Goal: Task Accomplishment & Management: Manage account settings

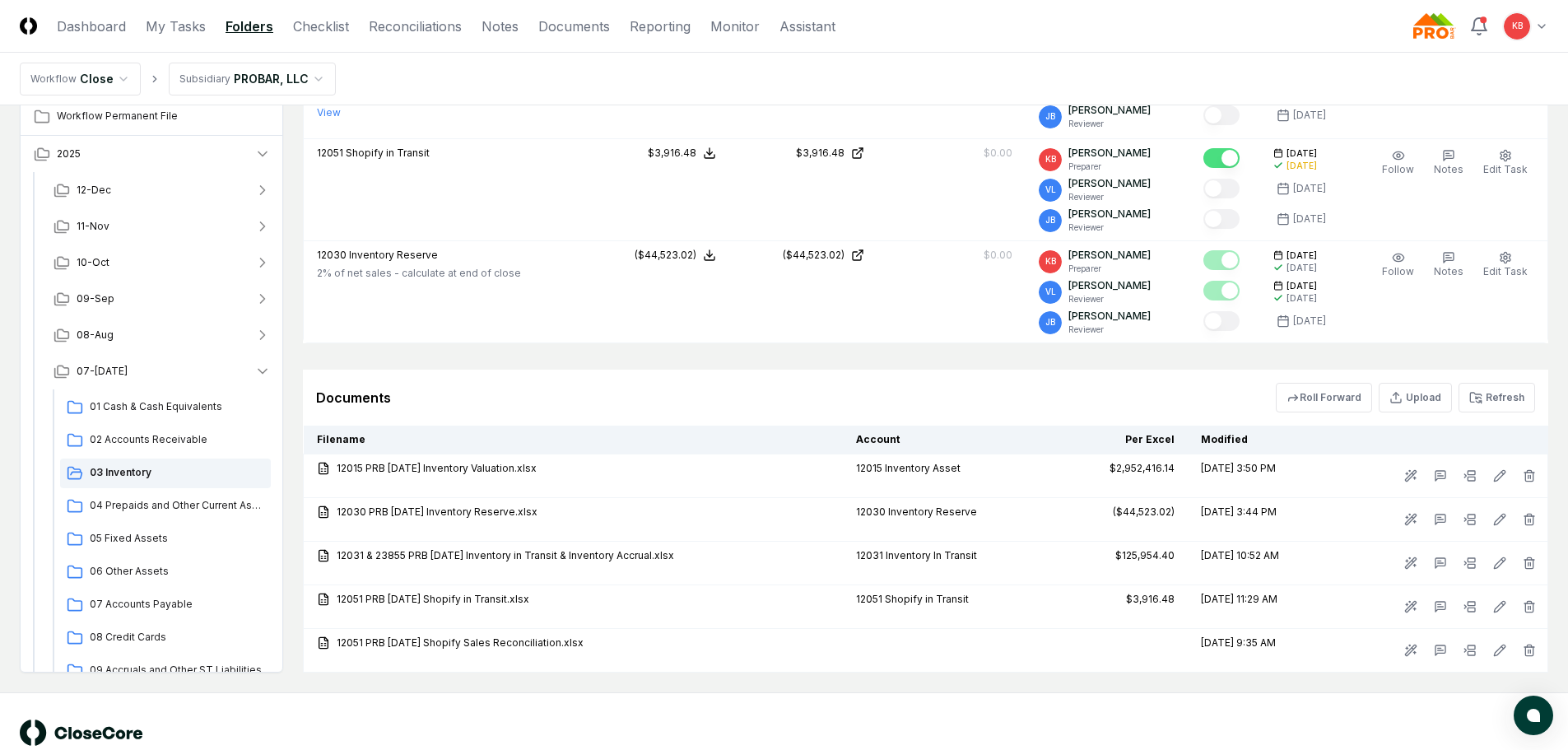
scroll to position [247, 0]
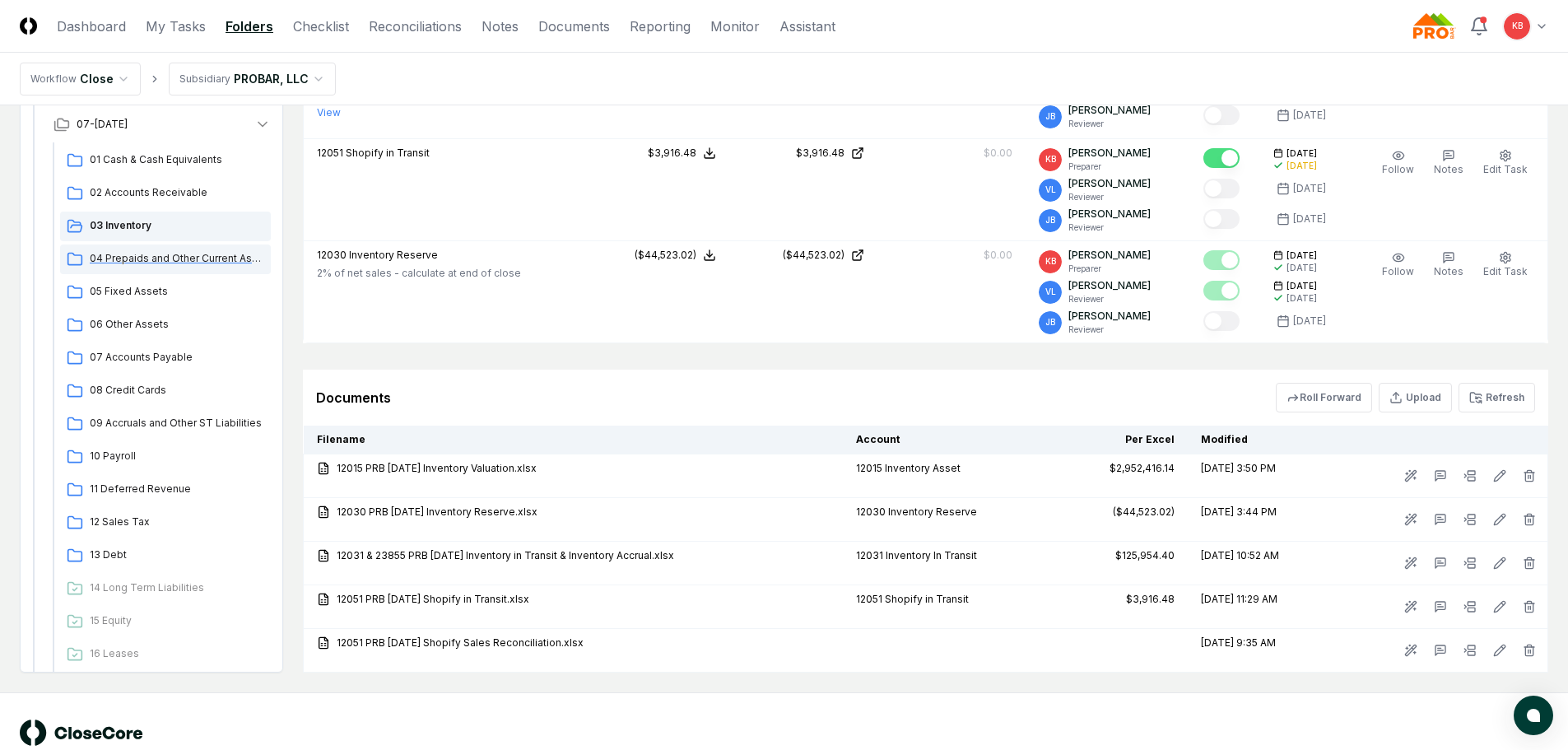
drag, startPoint x: 160, startPoint y: 261, endPoint x: 182, endPoint y: 264, distance: 22.2
click at [160, 261] on span "04 Prepaids and Other Current Assets" at bounding box center [177, 259] width 174 height 15
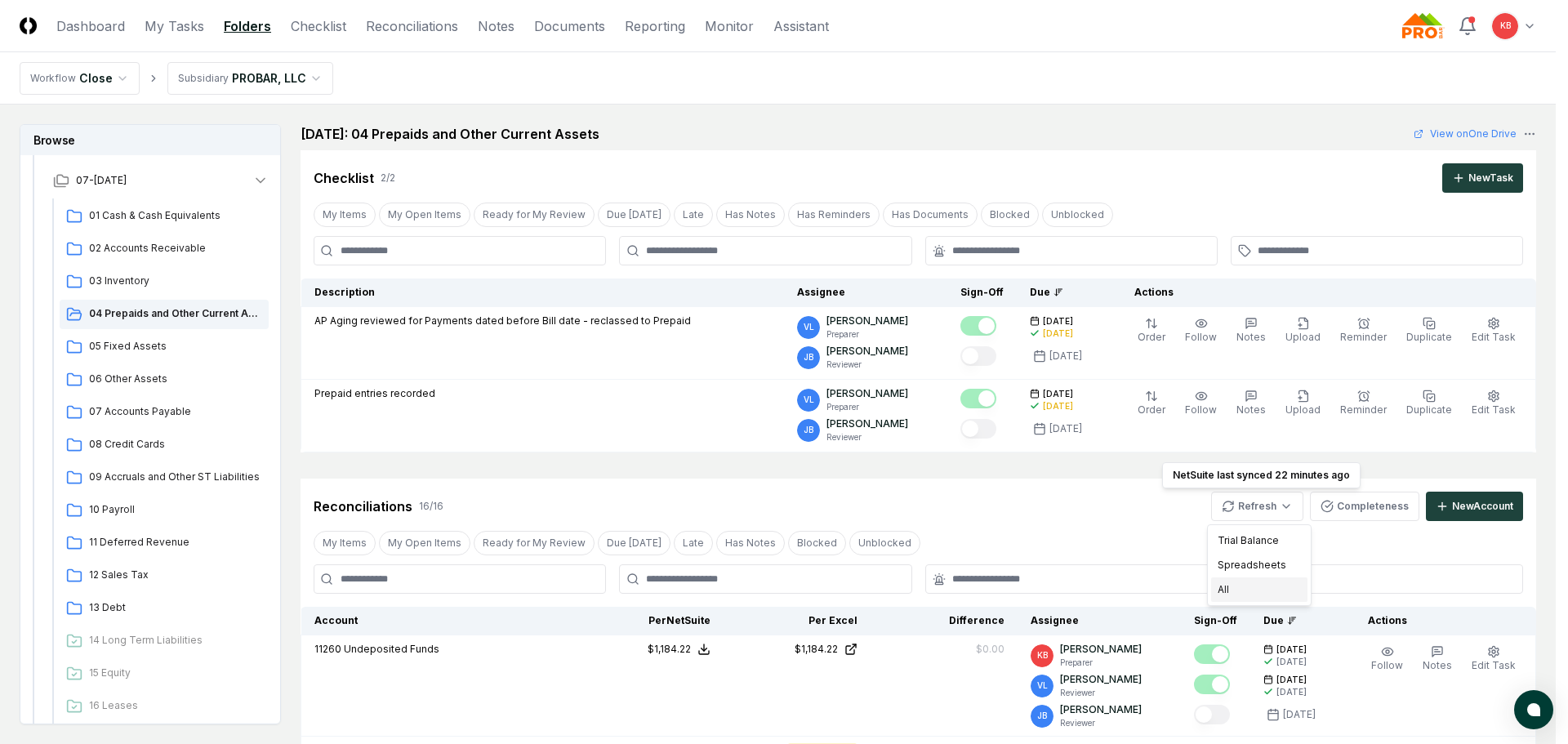
click at [1246, 595] on div "All" at bounding box center [1259, 590] width 96 height 25
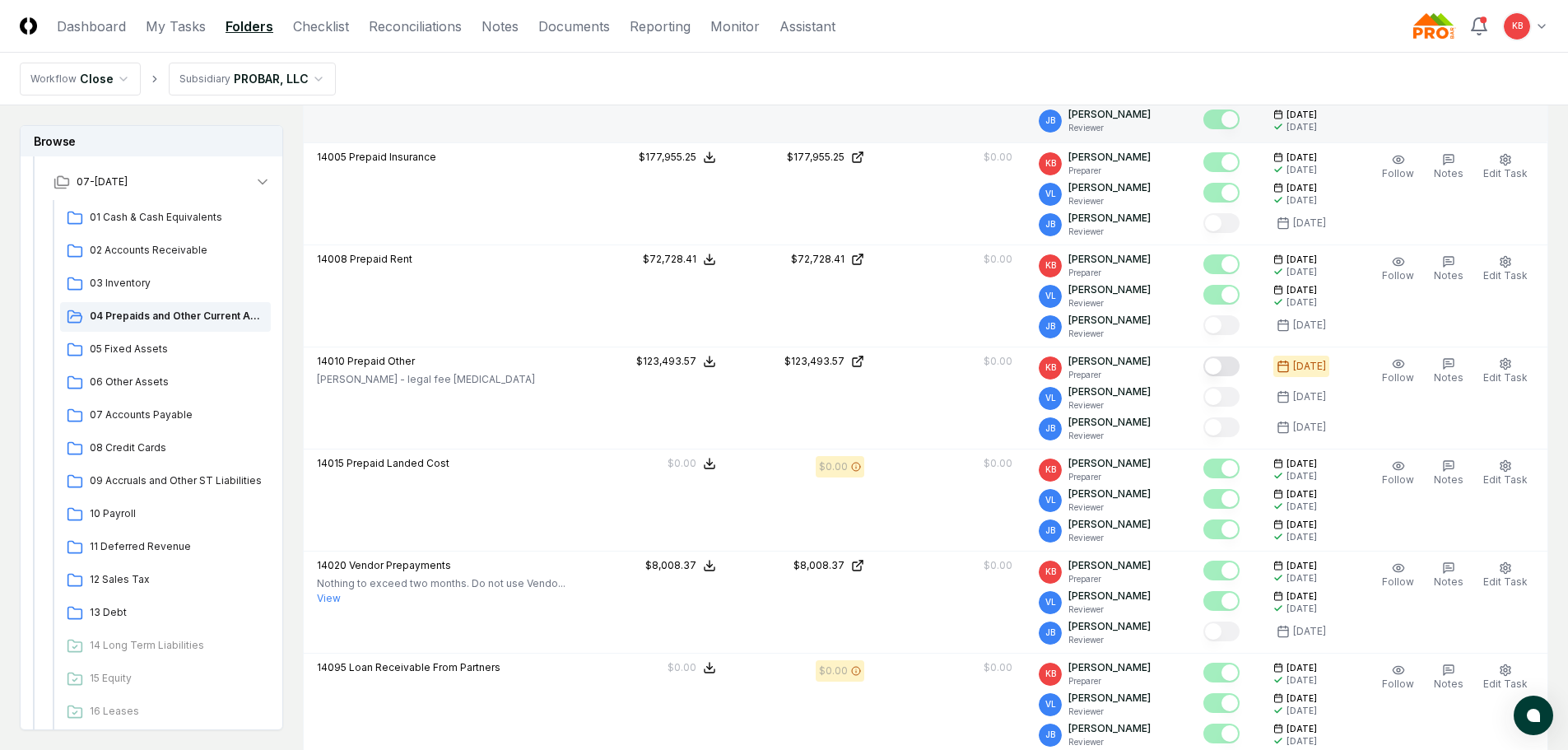
scroll to position [1263, 0]
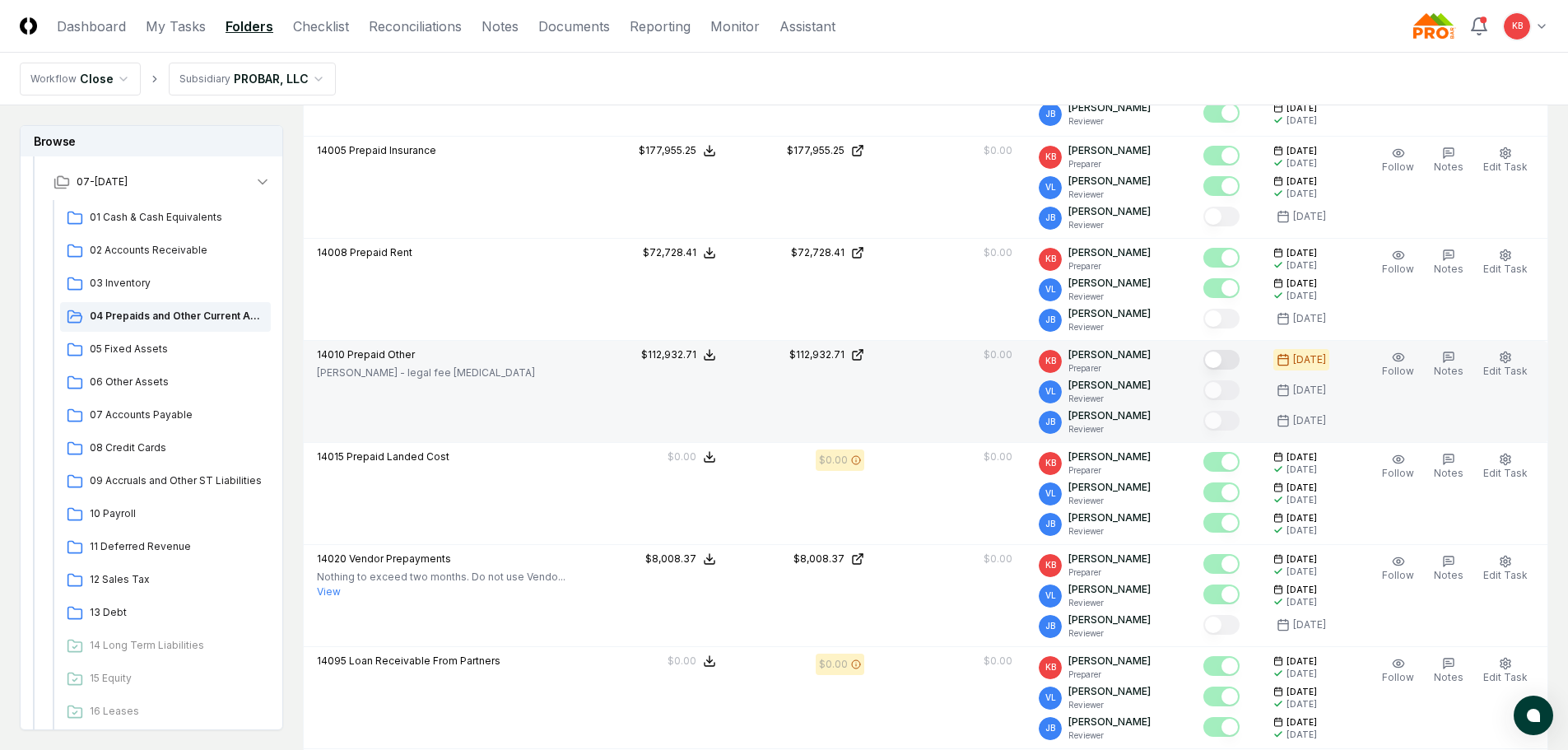
click at [1217, 356] on button "Mark complete" at bounding box center [1221, 360] width 37 height 20
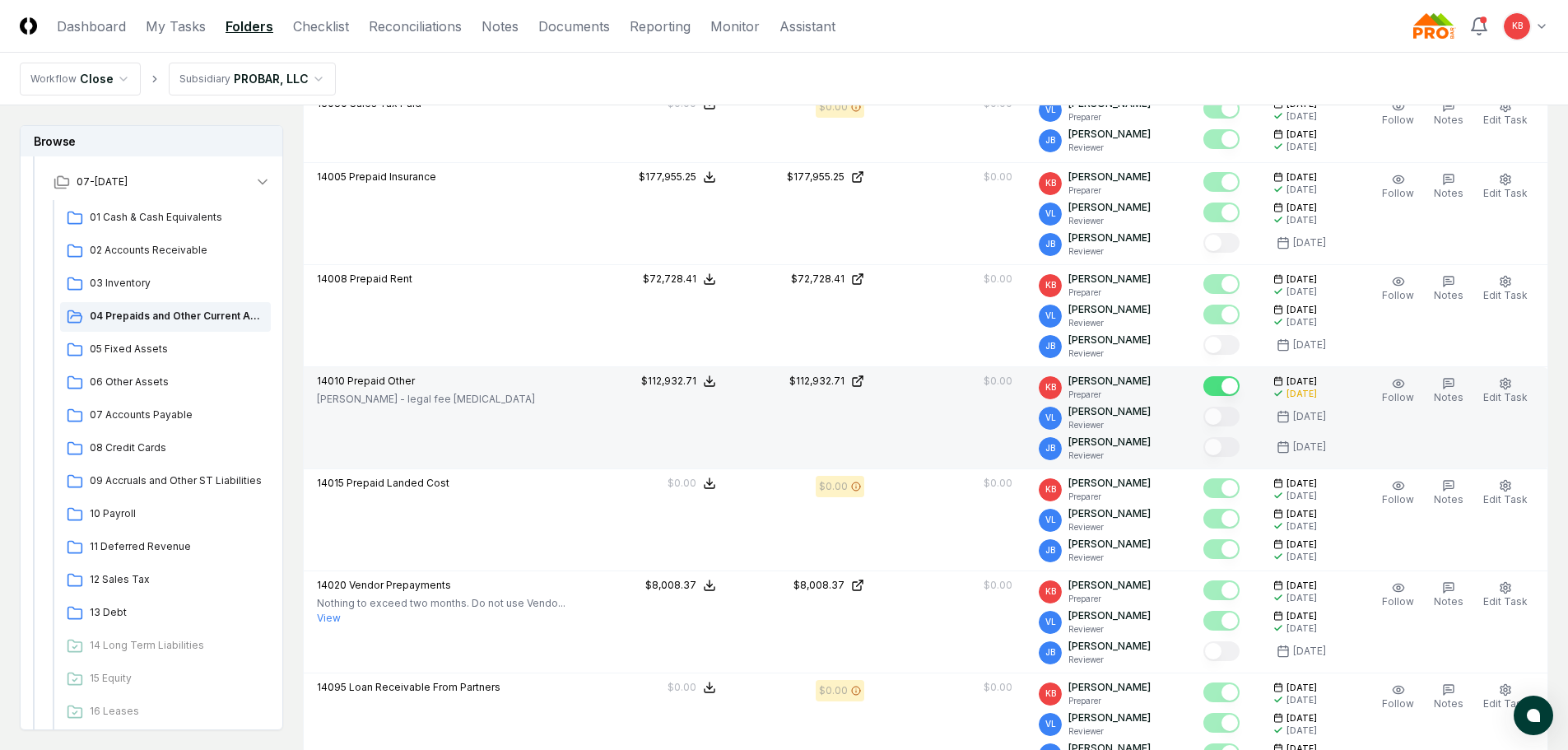
scroll to position [1236, 0]
click at [187, 28] on link "My Tasks" at bounding box center [175, 27] width 60 height 20
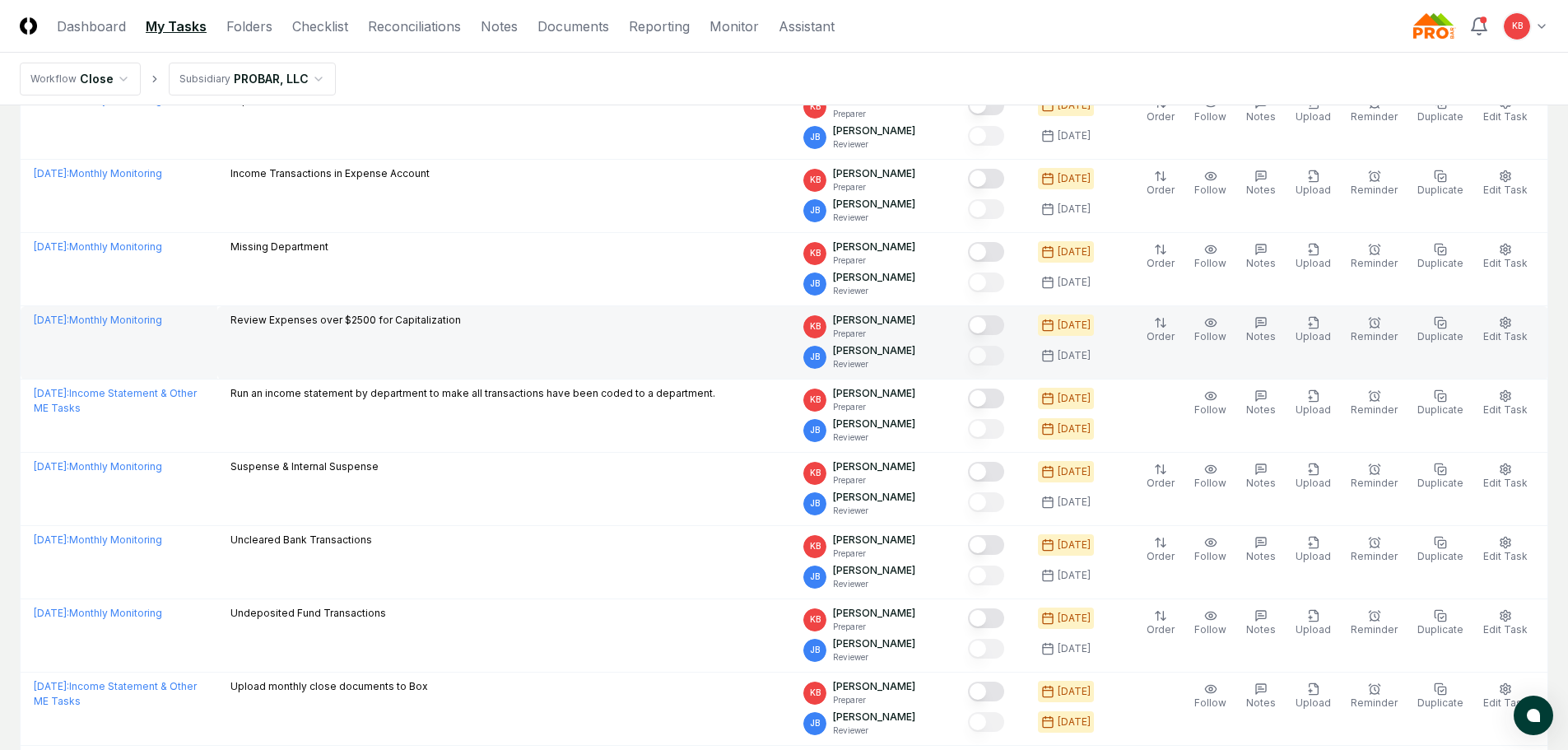
scroll to position [275, 0]
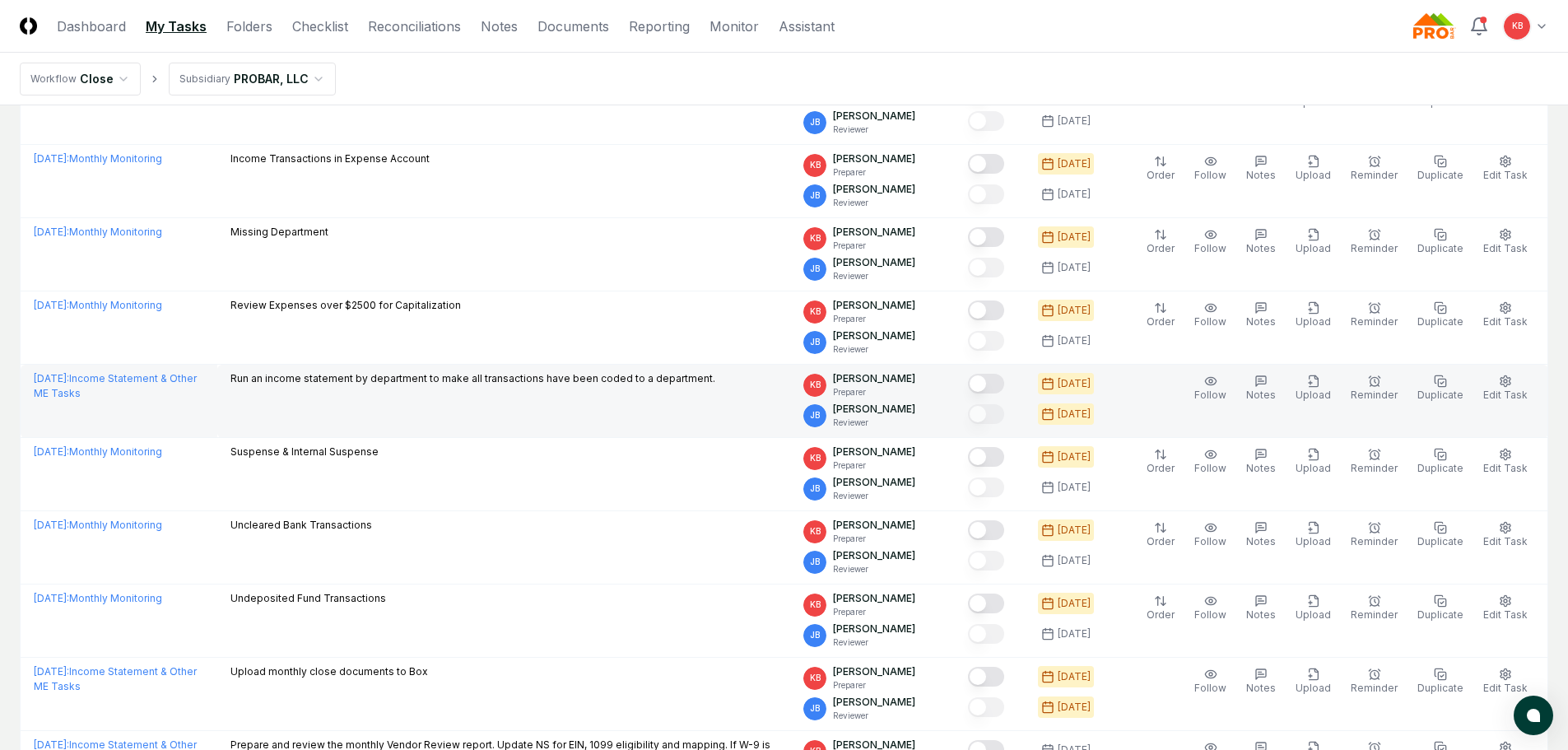
click at [1003, 383] on button "Mark complete" at bounding box center [986, 384] width 37 height 20
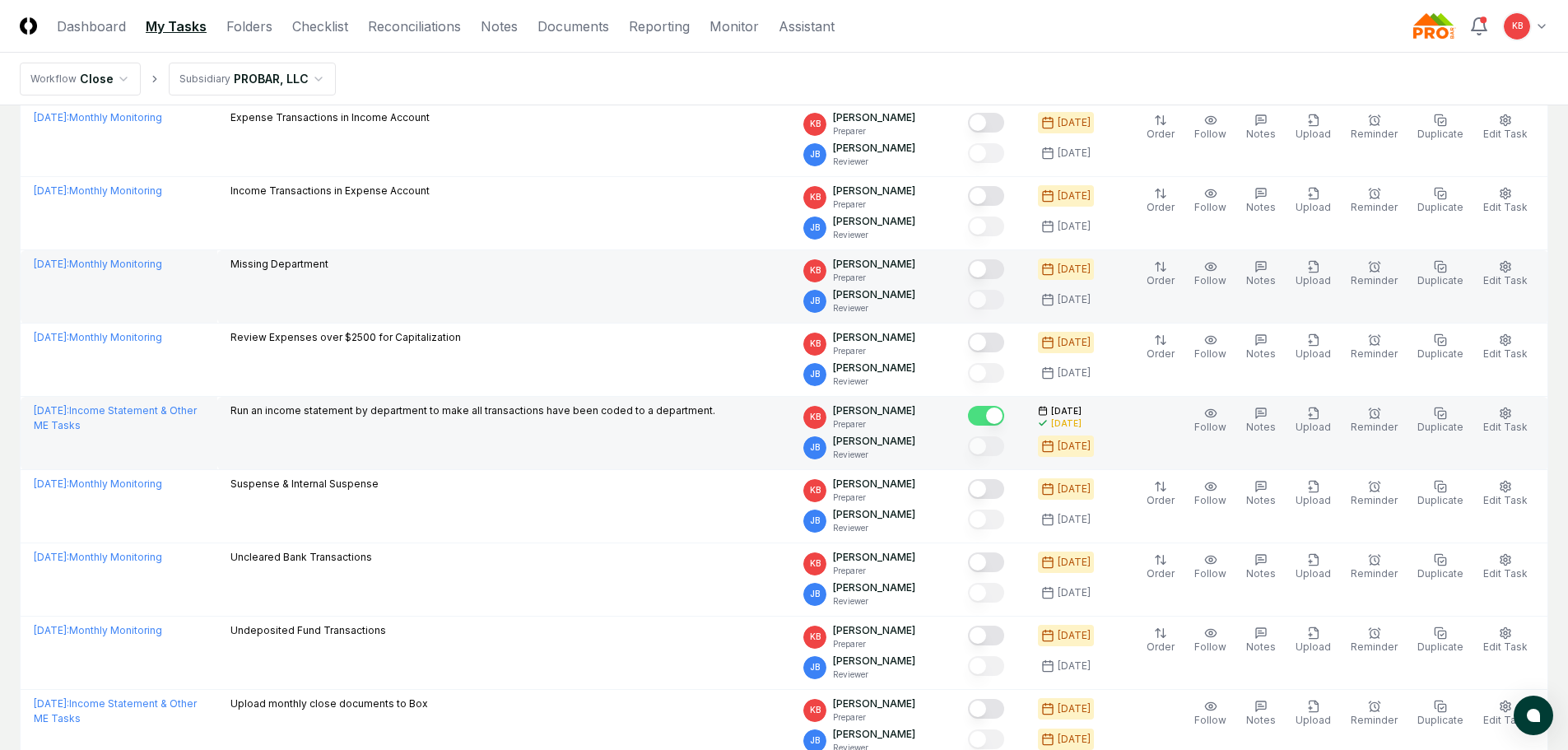
scroll to position [247, 0]
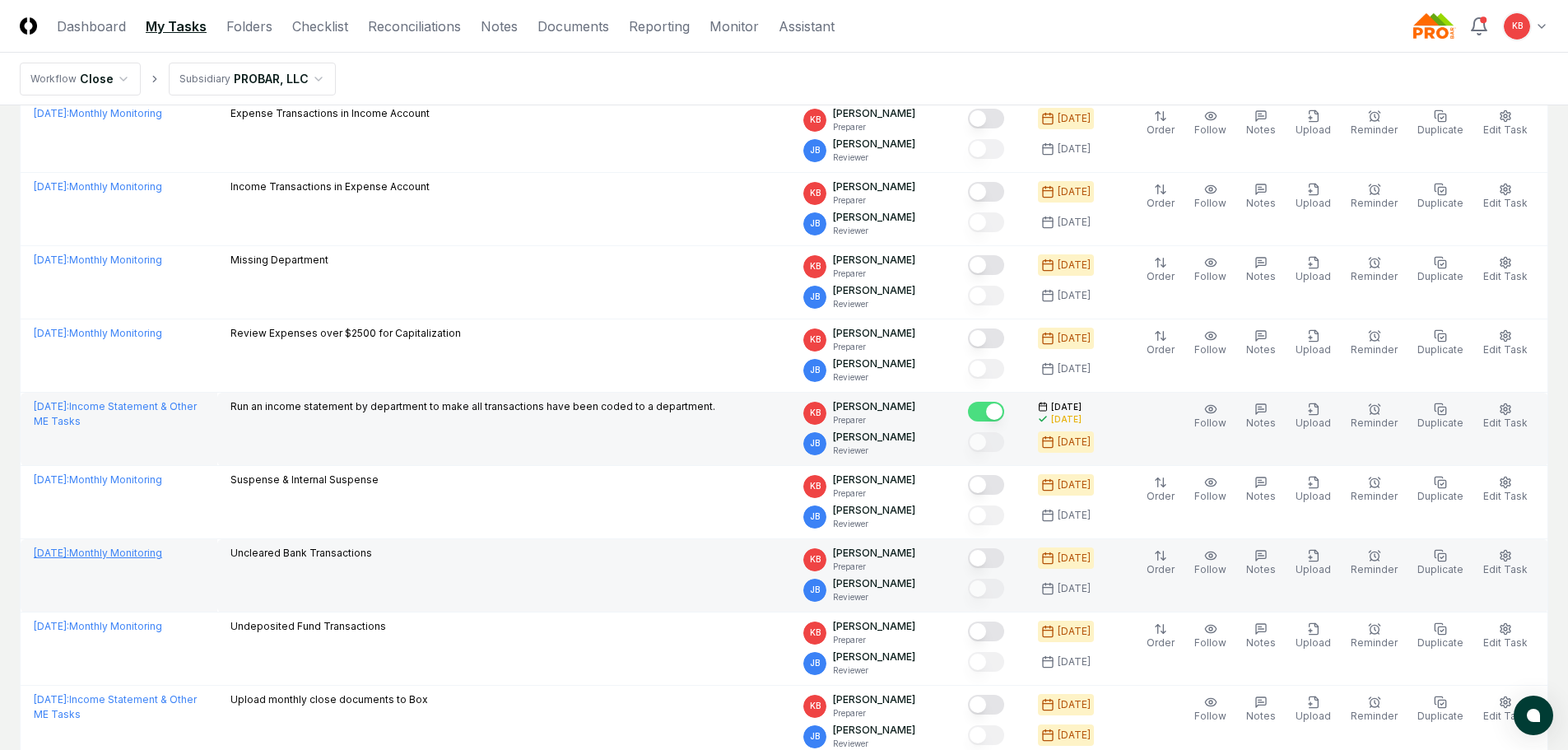
click at [158, 555] on link "[DATE] : Monthly Monitoring" at bounding box center [98, 553] width 129 height 12
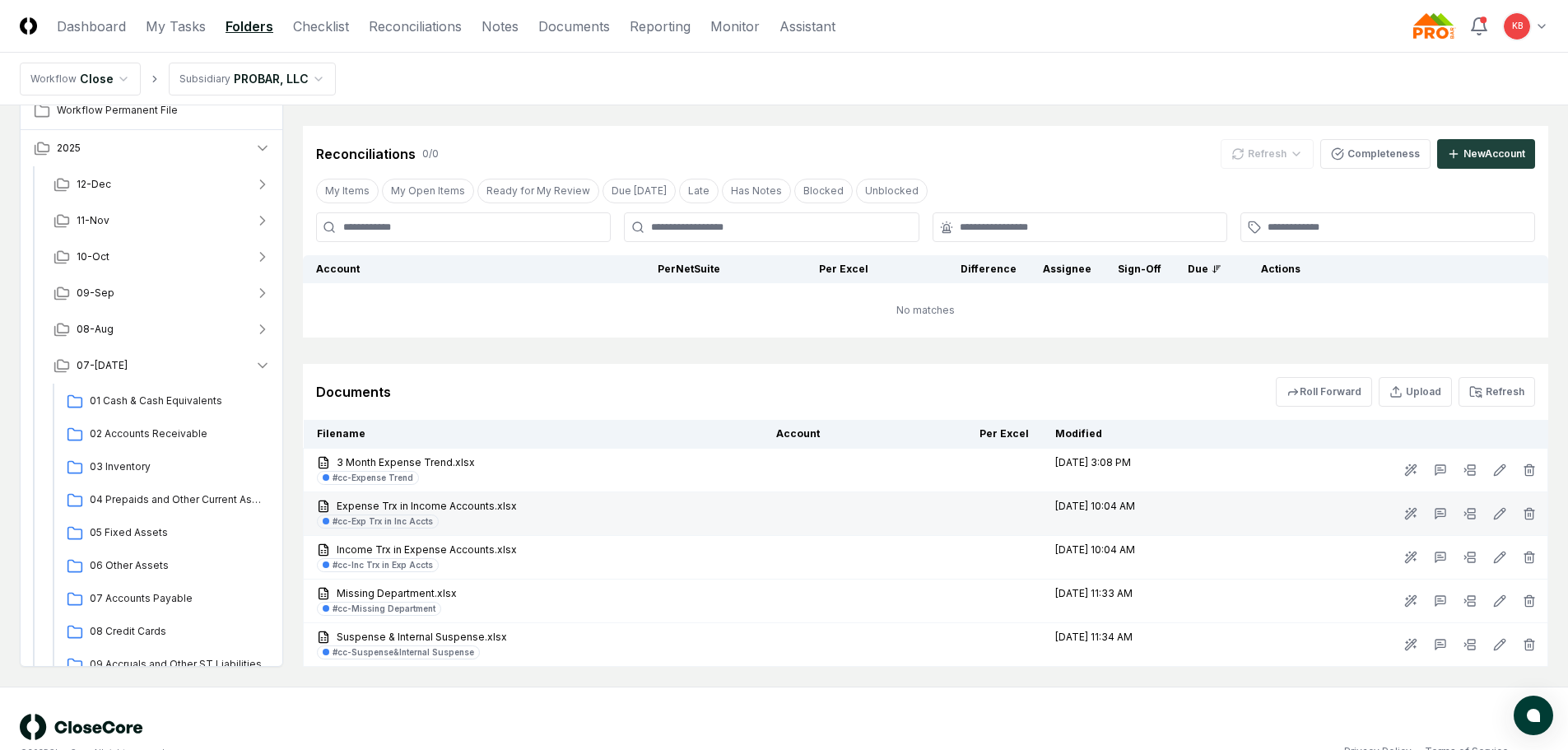
scroll to position [831, 0]
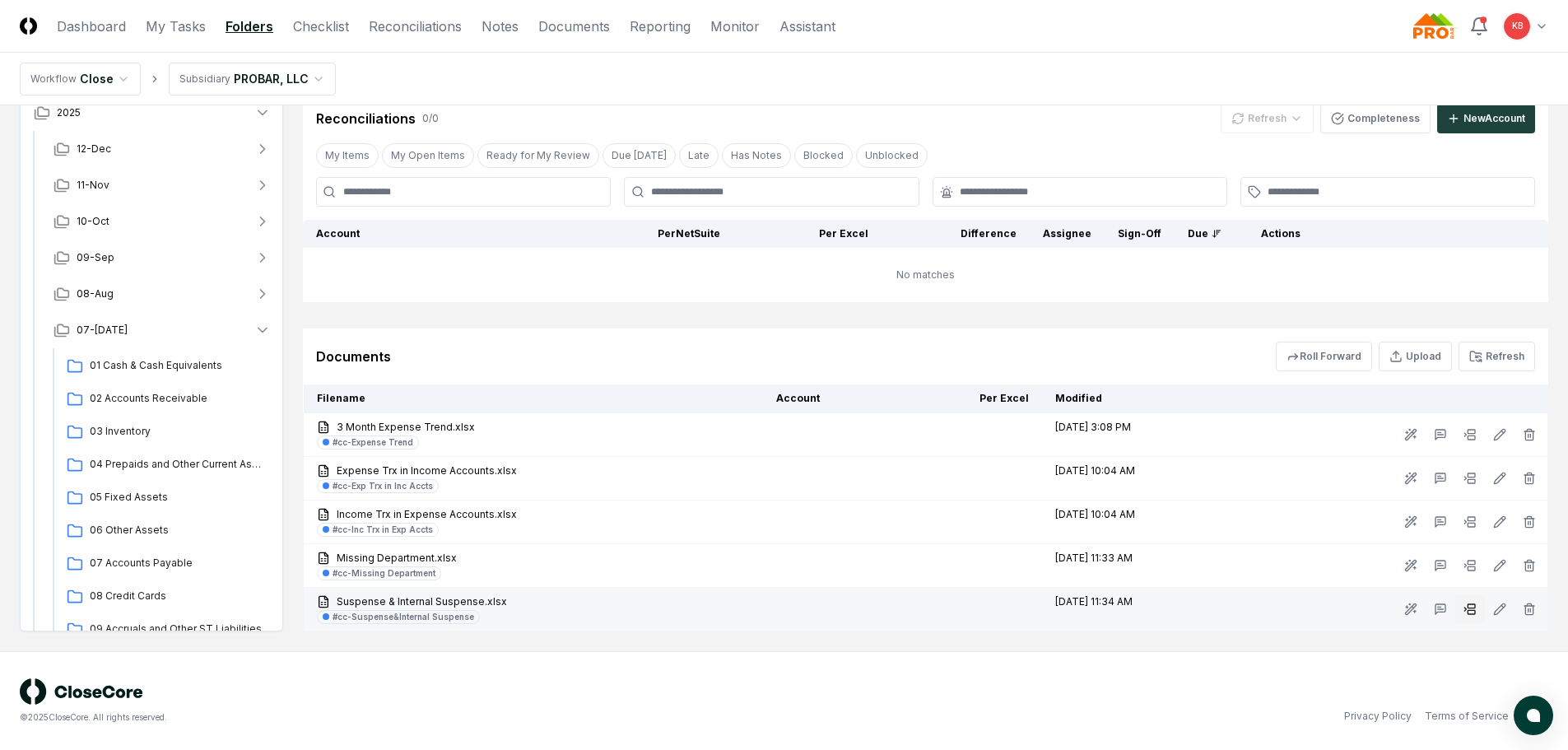
click at [1473, 608] on rect at bounding box center [1471, 606] width 7 height 4
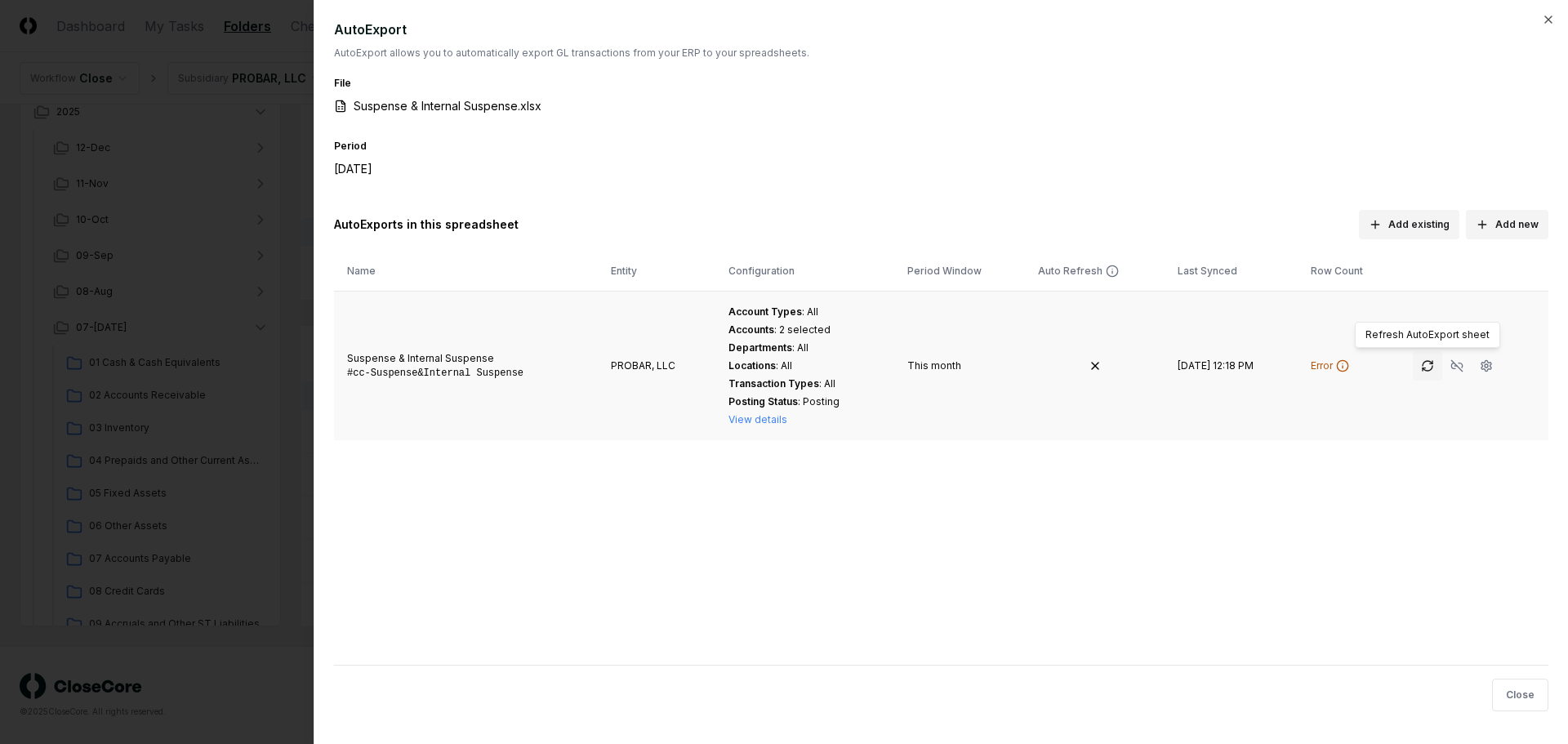
click at [1420, 364] on icon "button" at bounding box center [1427, 366] width 13 height 13
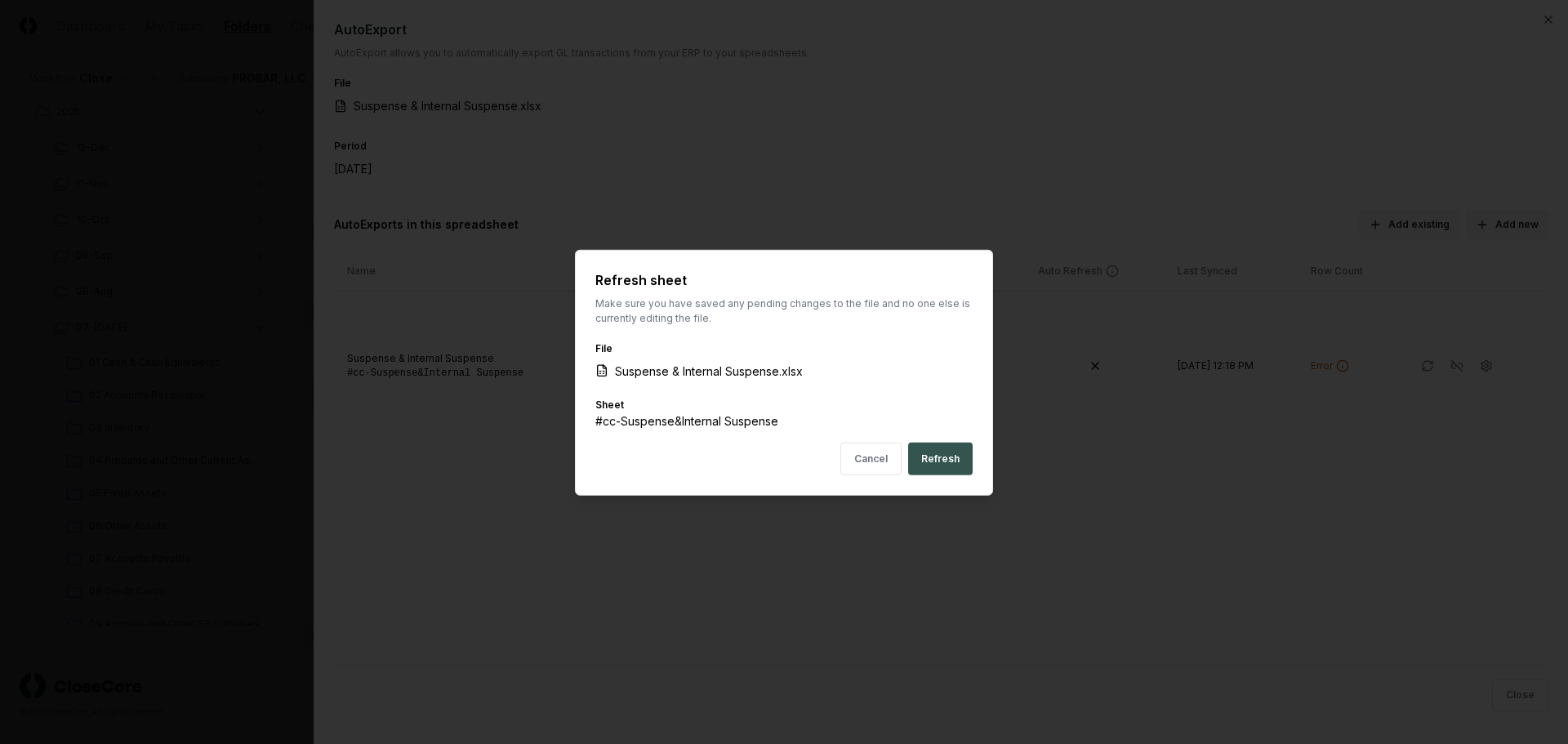
click at [924, 458] on button "Refresh" at bounding box center [940, 459] width 64 height 33
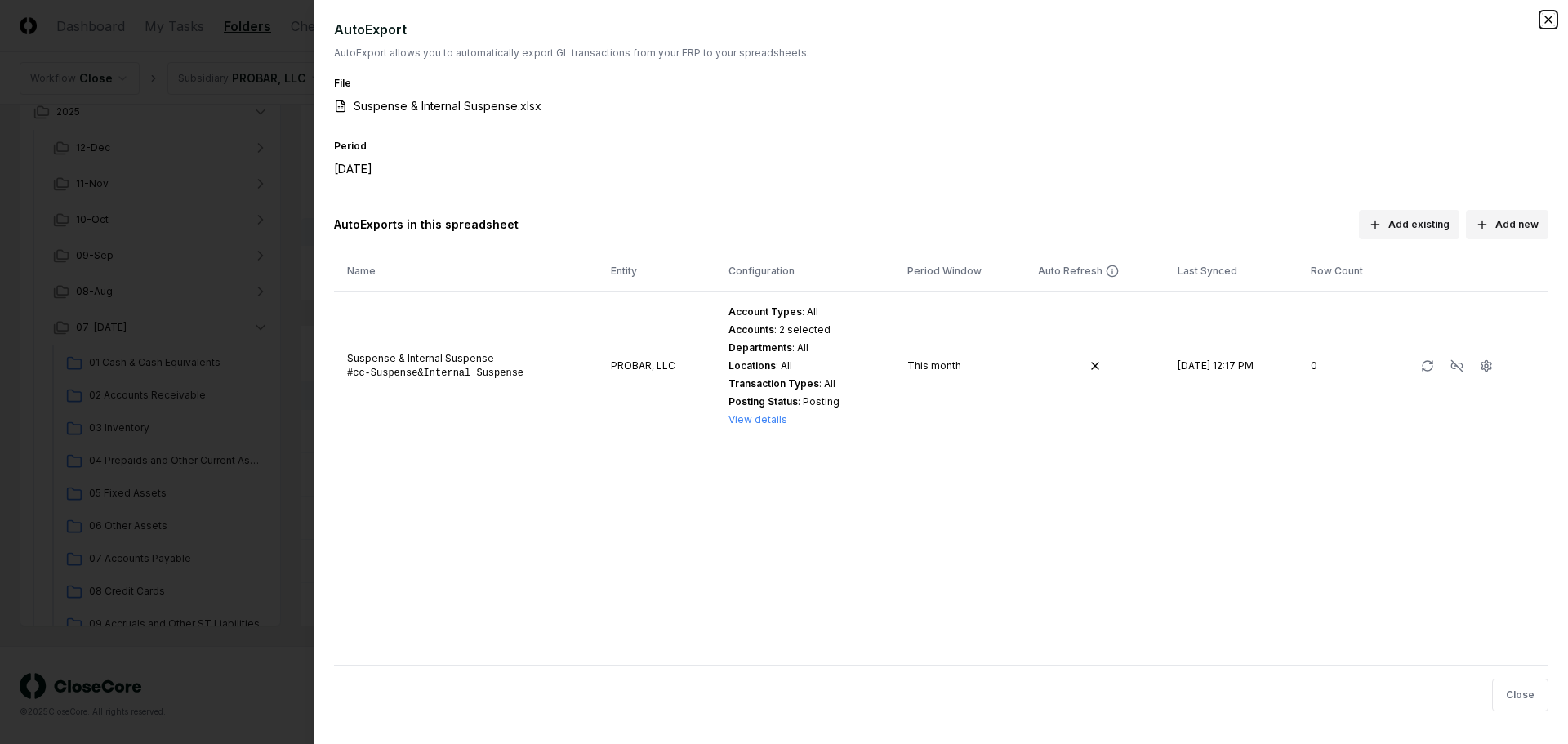
click at [1547, 15] on icon "button" at bounding box center [1548, 20] width 13 height 13
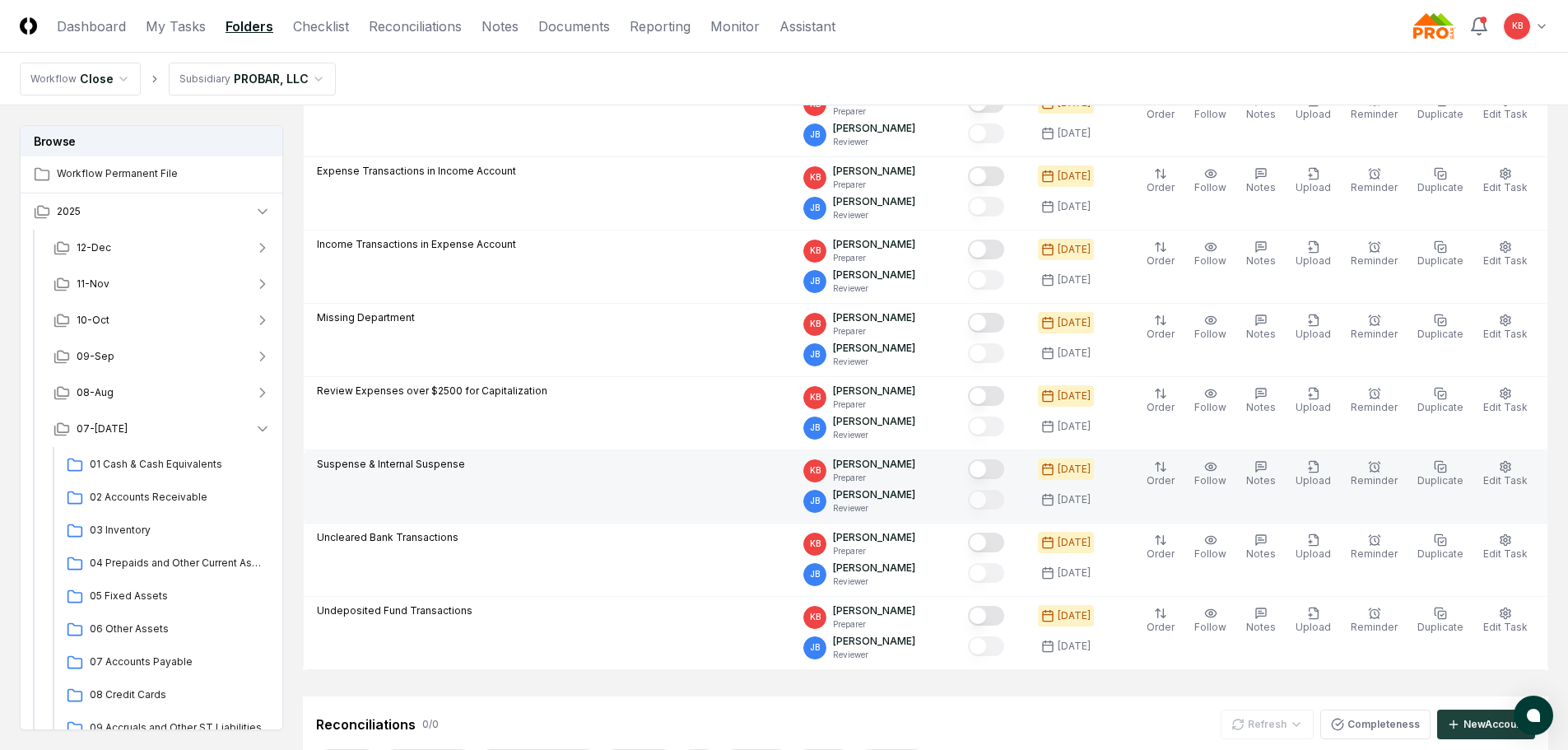
scroll to position [200, 0]
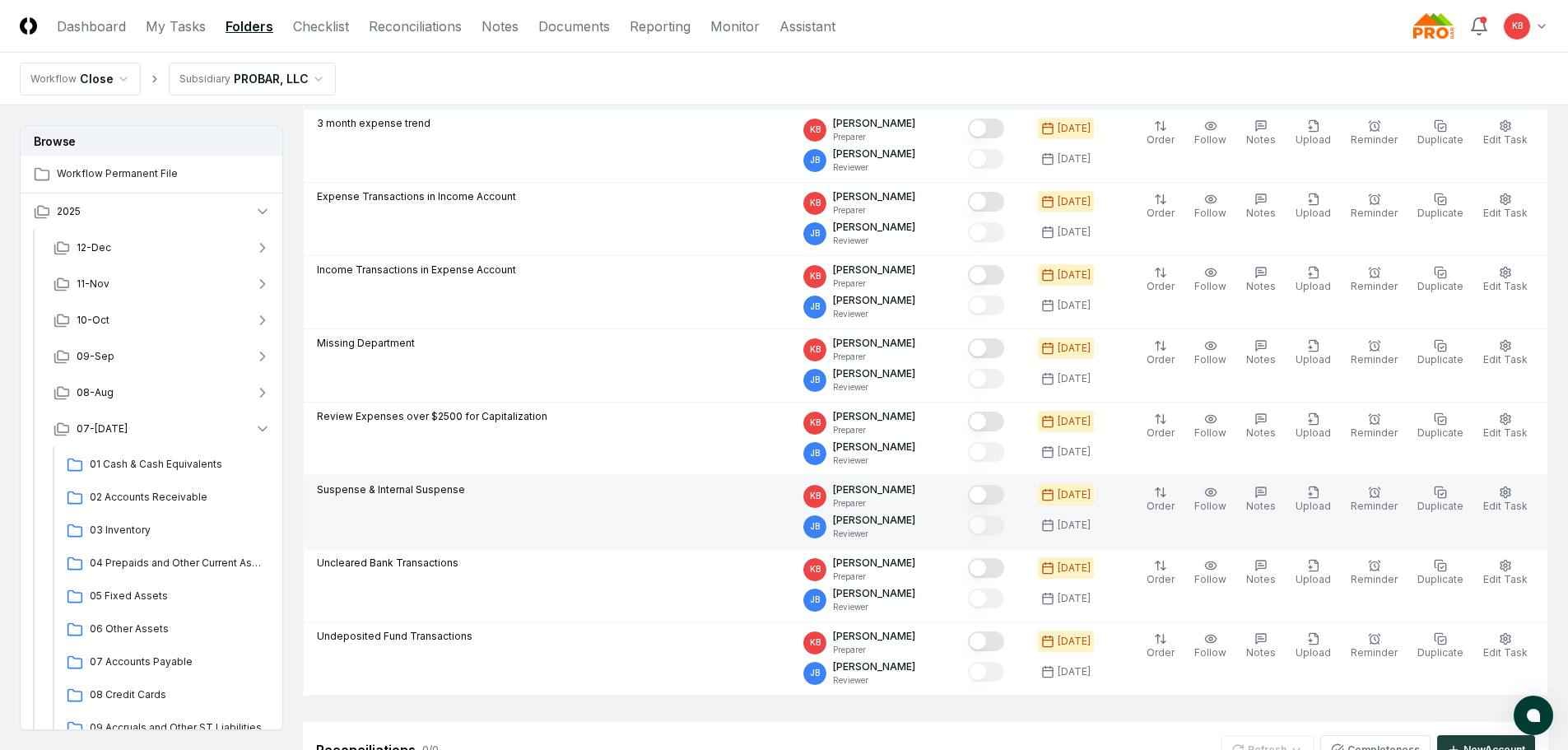
click at [999, 493] on button "Mark complete" at bounding box center [986, 495] width 37 height 20
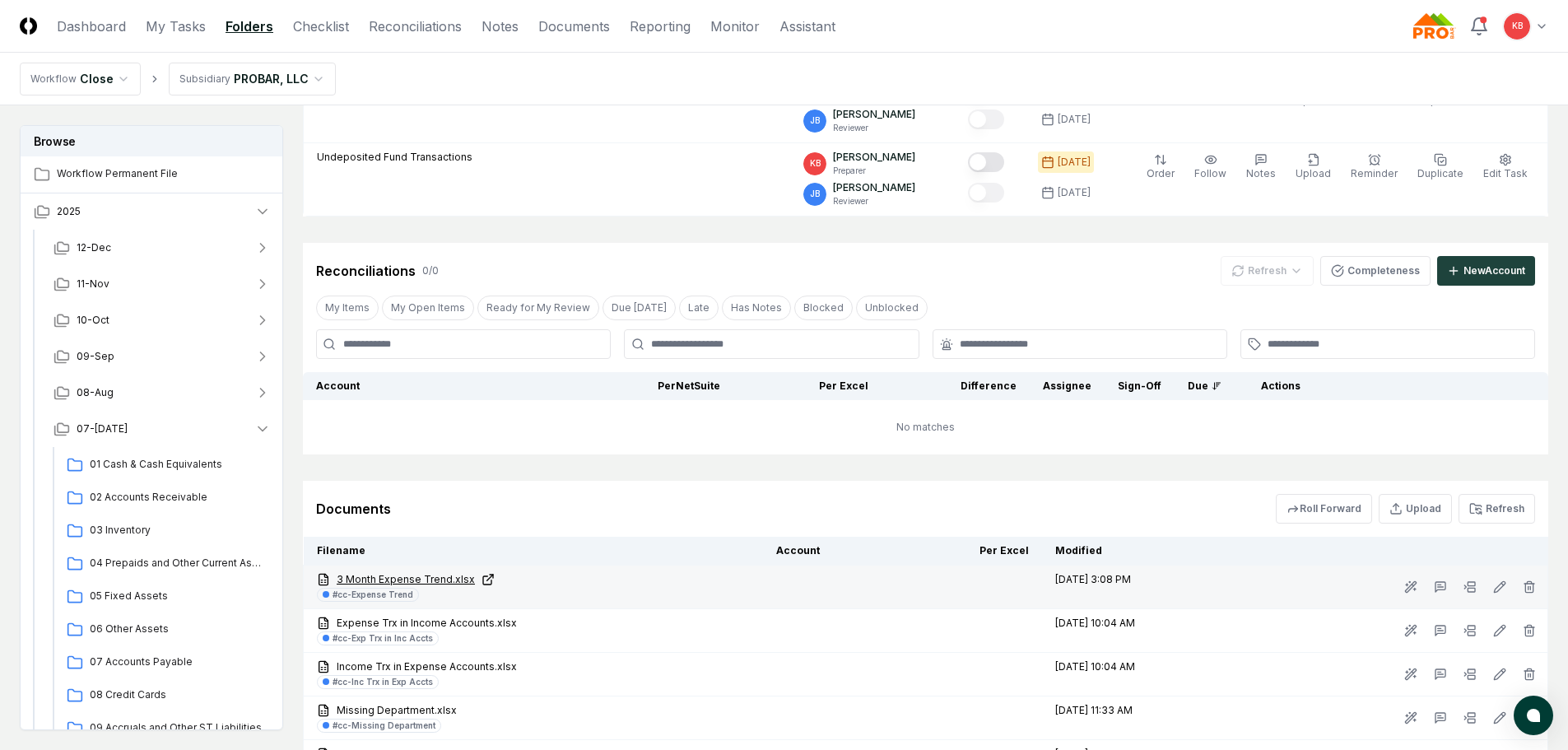
scroll to position [831, 0]
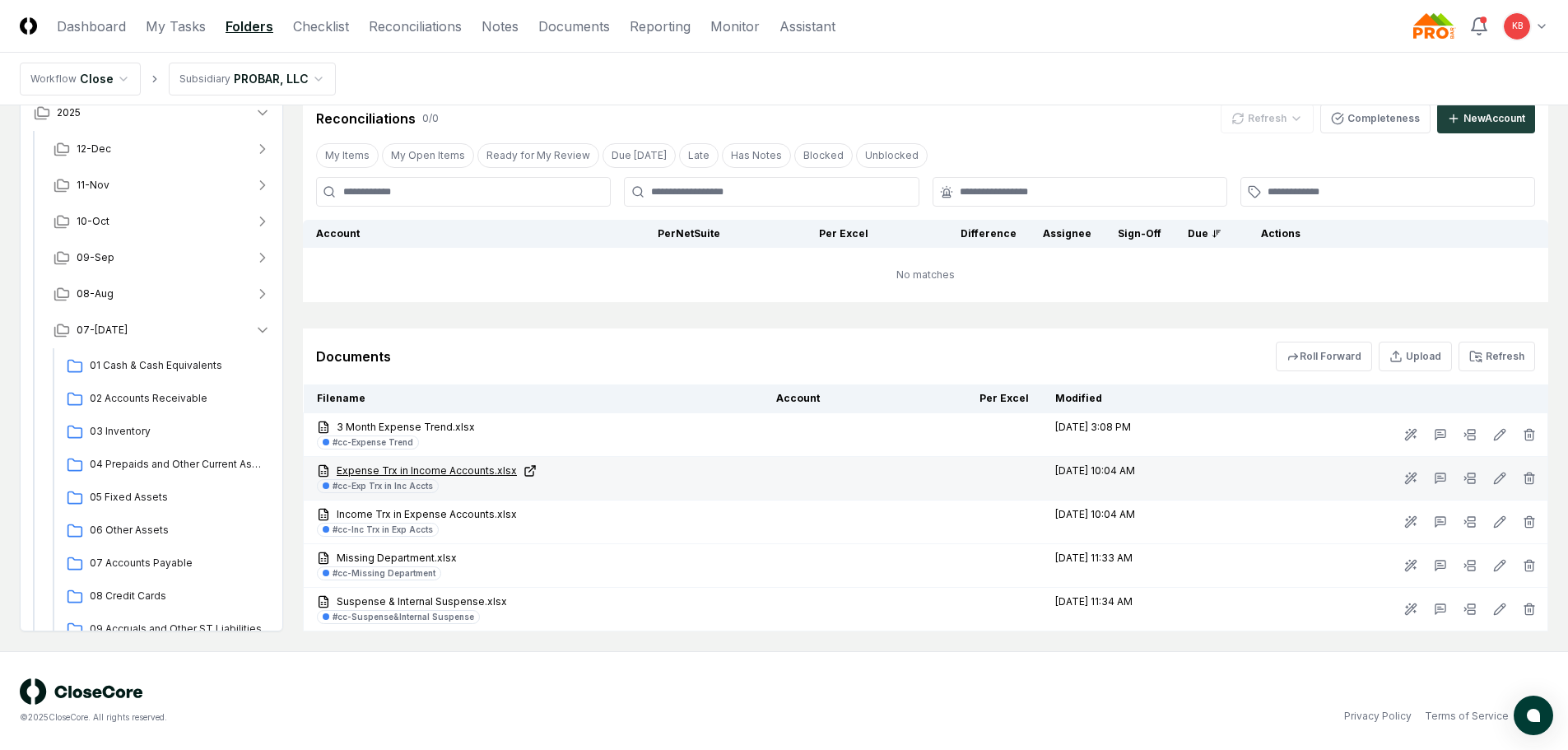
click at [460, 472] on link "Expense Trx in Income Accounts.xlsx" at bounding box center [533, 471] width 433 height 15
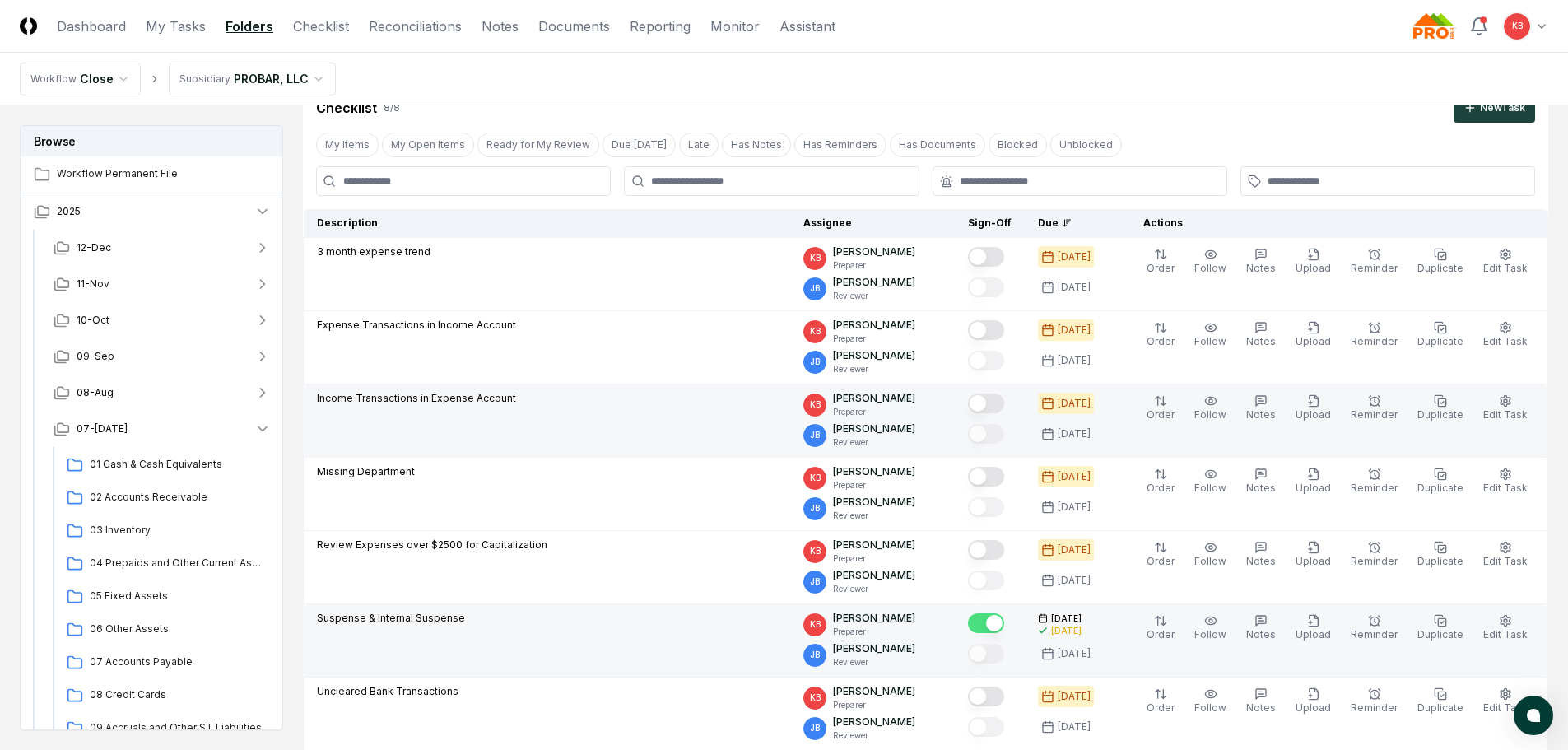
scroll to position [63, 0]
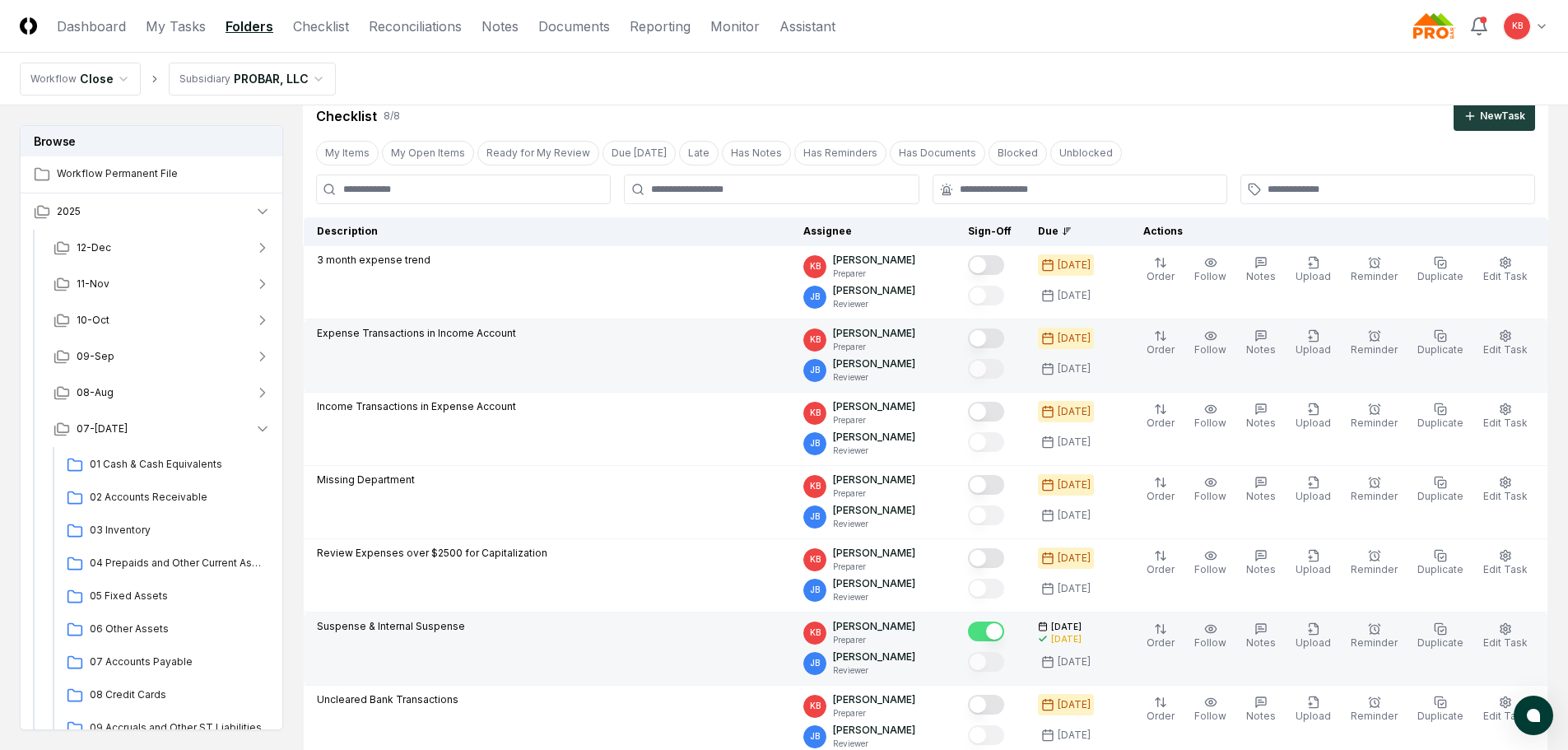
click at [995, 336] on button "Mark complete" at bounding box center [986, 338] width 37 height 20
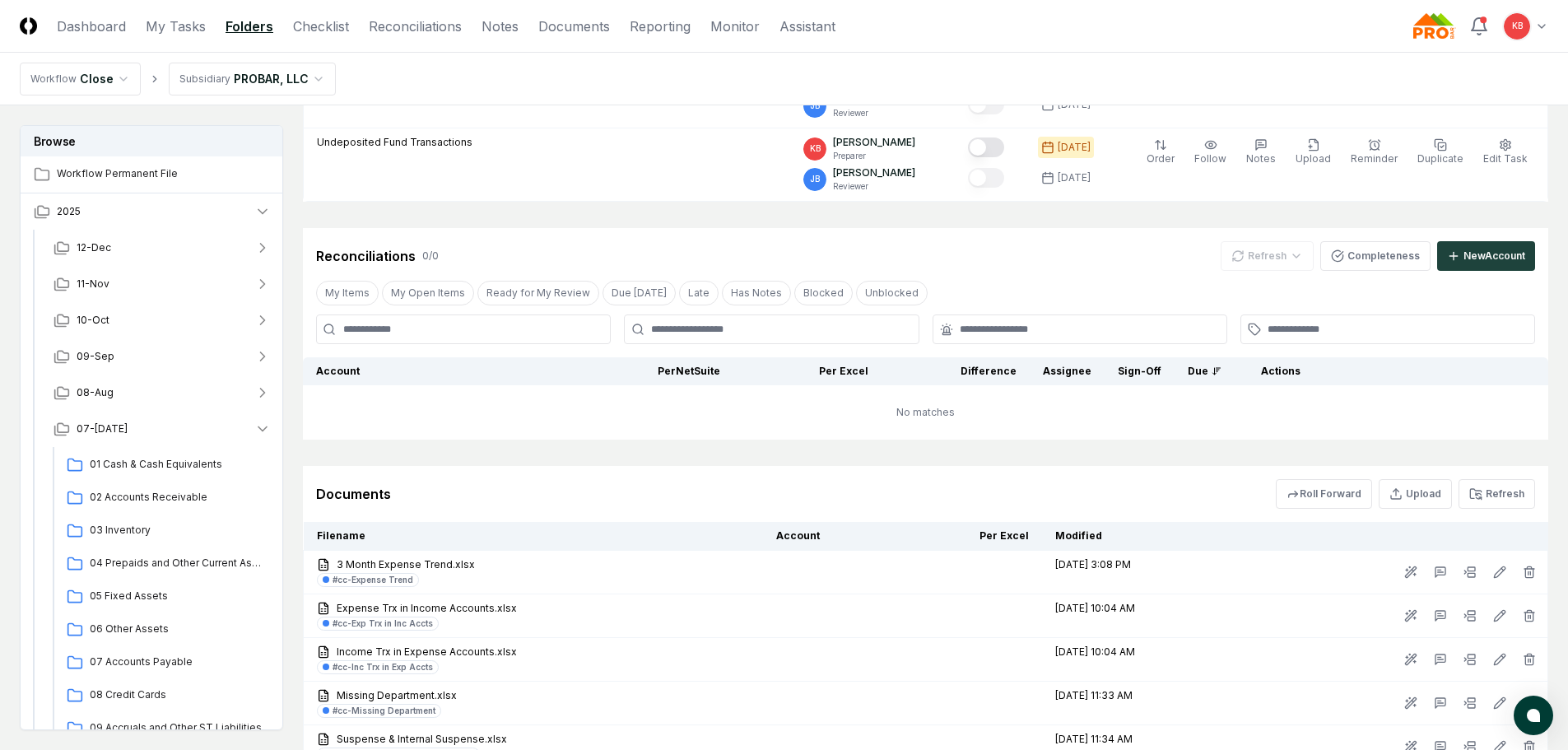
scroll to position [805, 0]
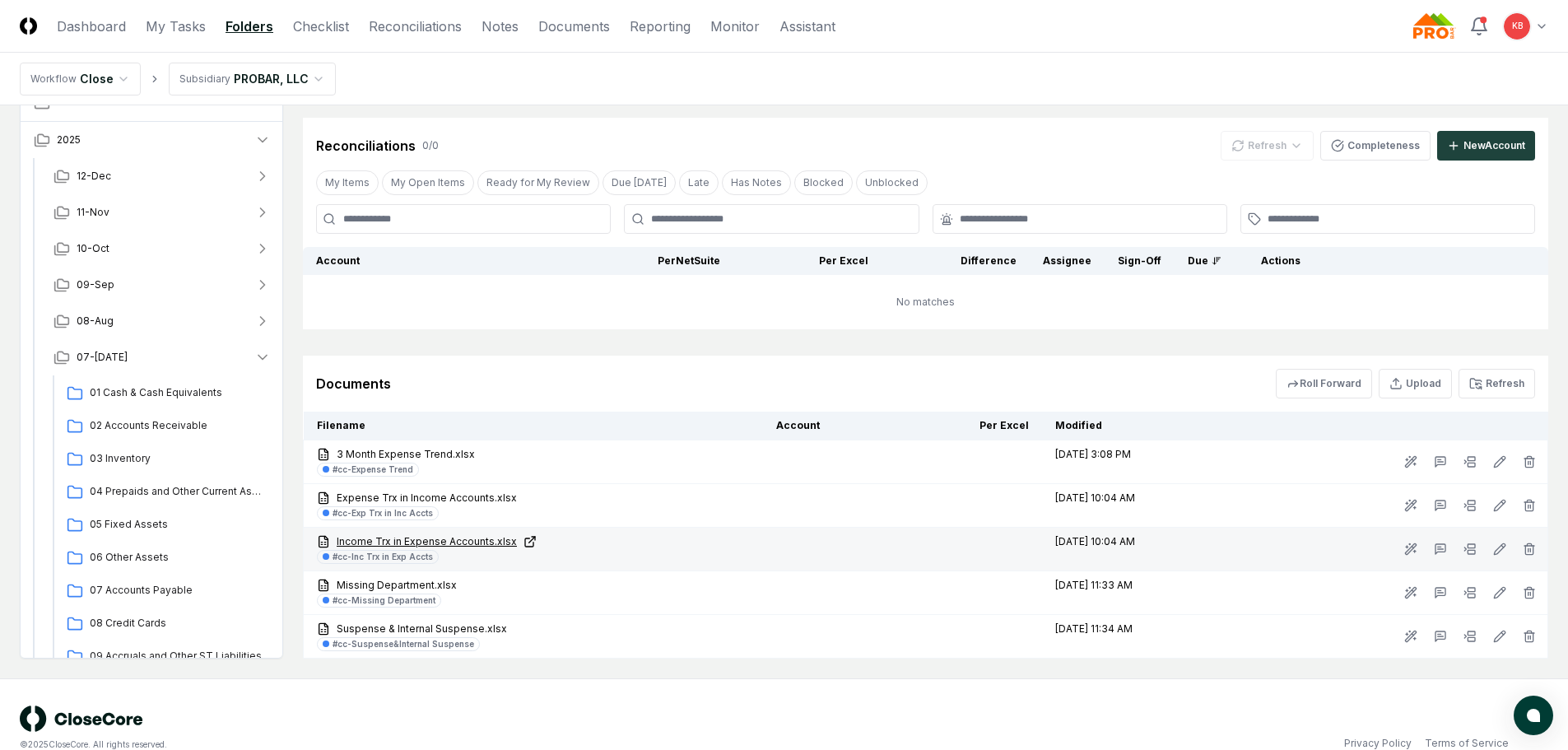
click at [430, 543] on link "Income Trx in Expense Accounts.xlsx" at bounding box center [533, 542] width 433 height 15
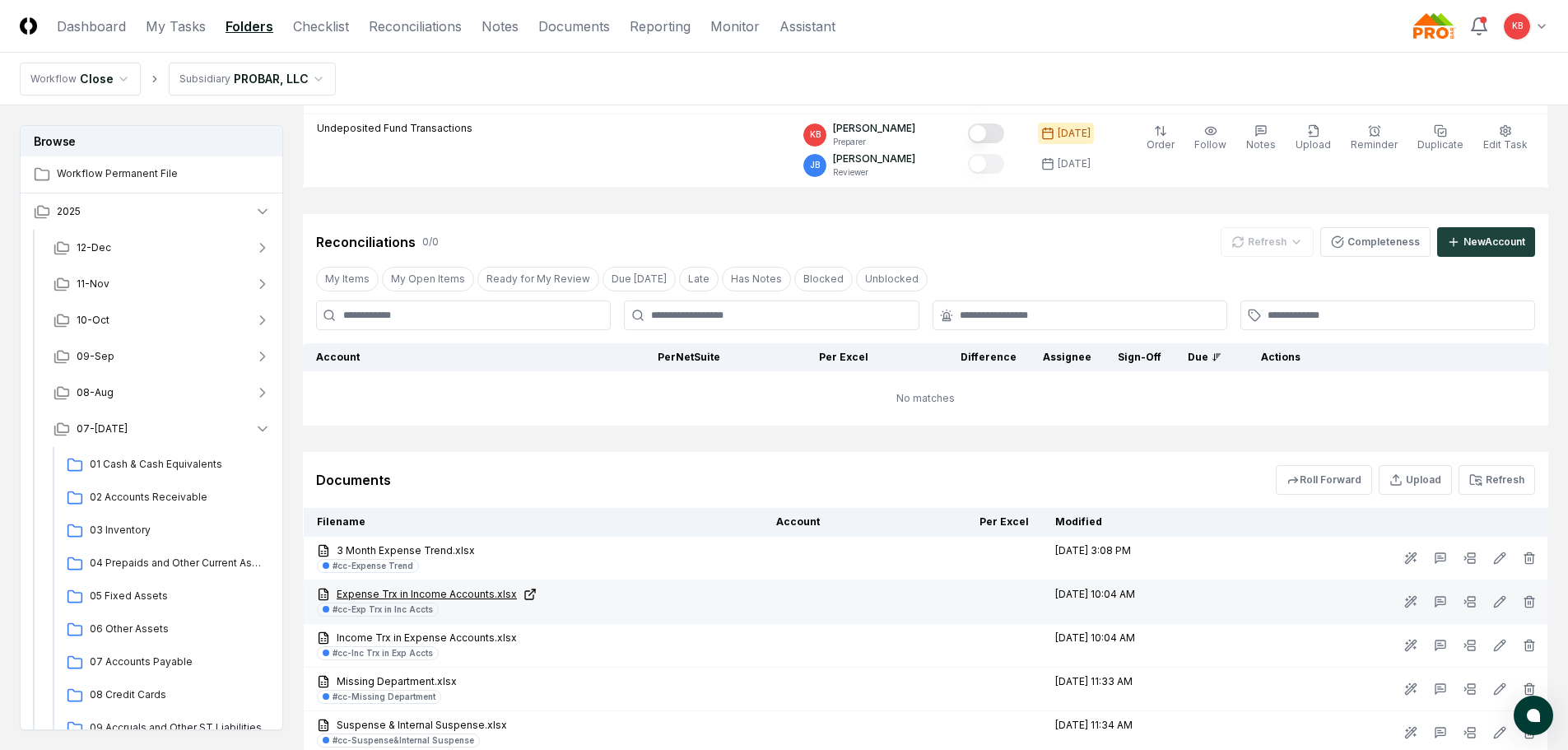
scroll to position [777, 0]
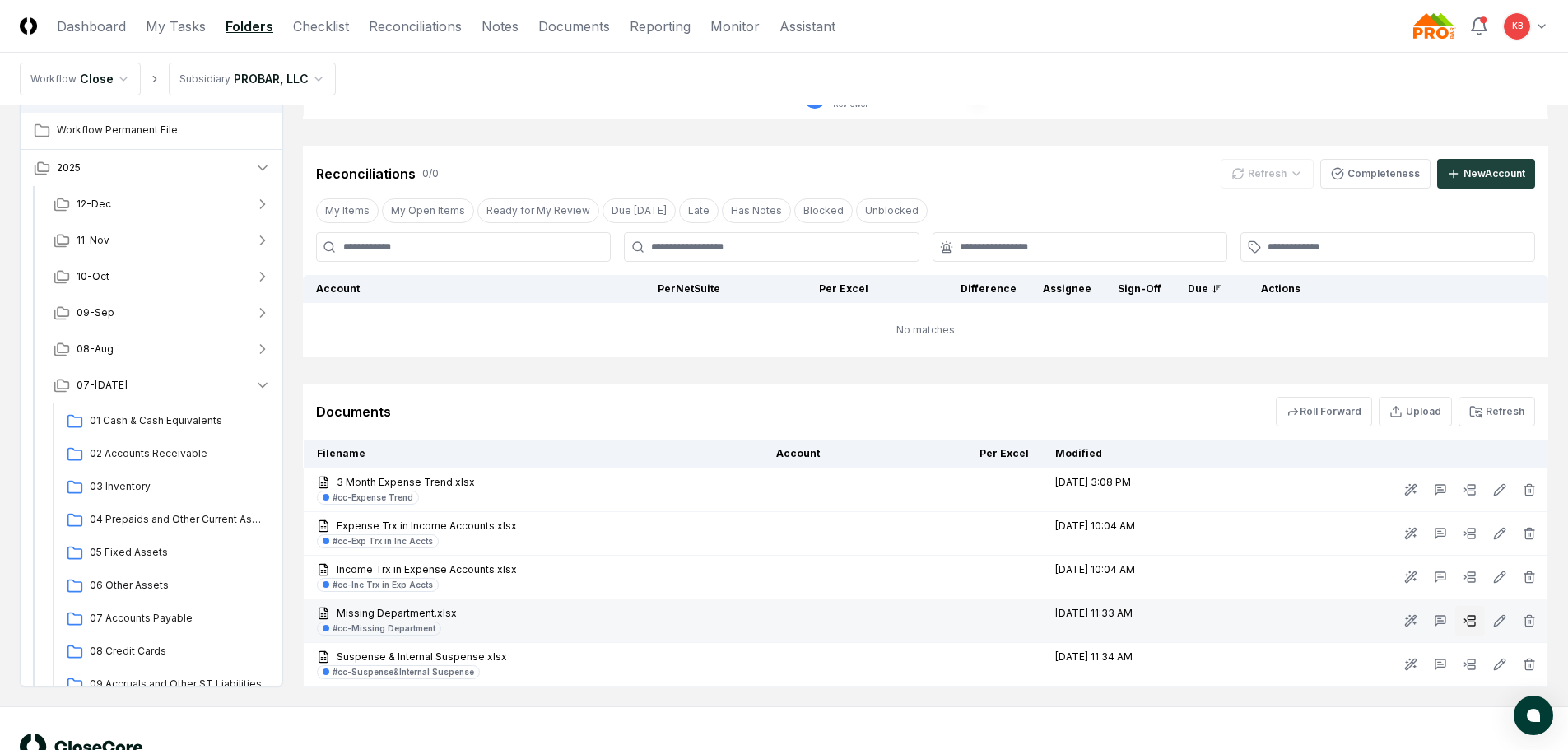
click at [1473, 621] on icon at bounding box center [1470, 621] width 13 height 13
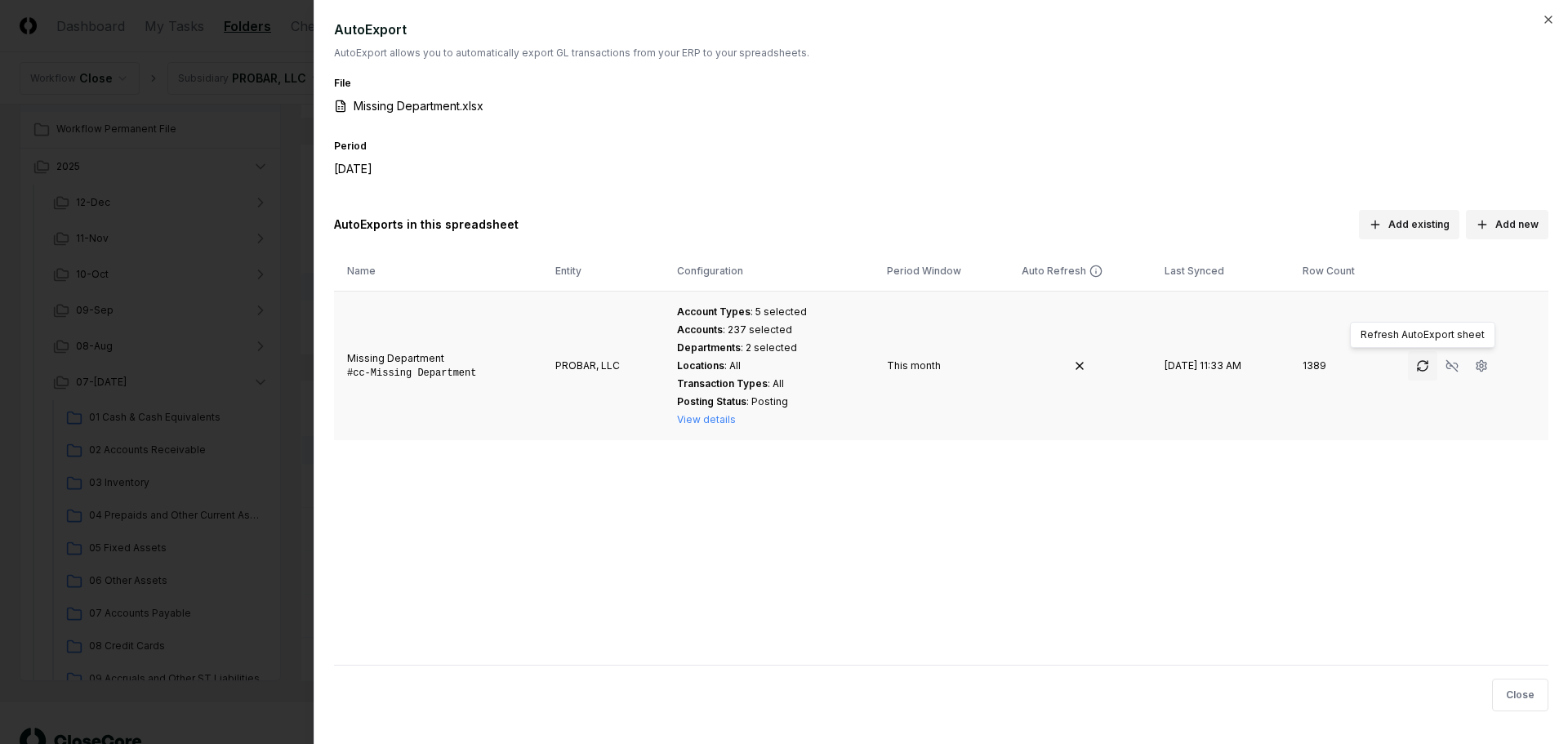
click at [1424, 374] on button "button" at bounding box center [1423, 366] width 30 height 30
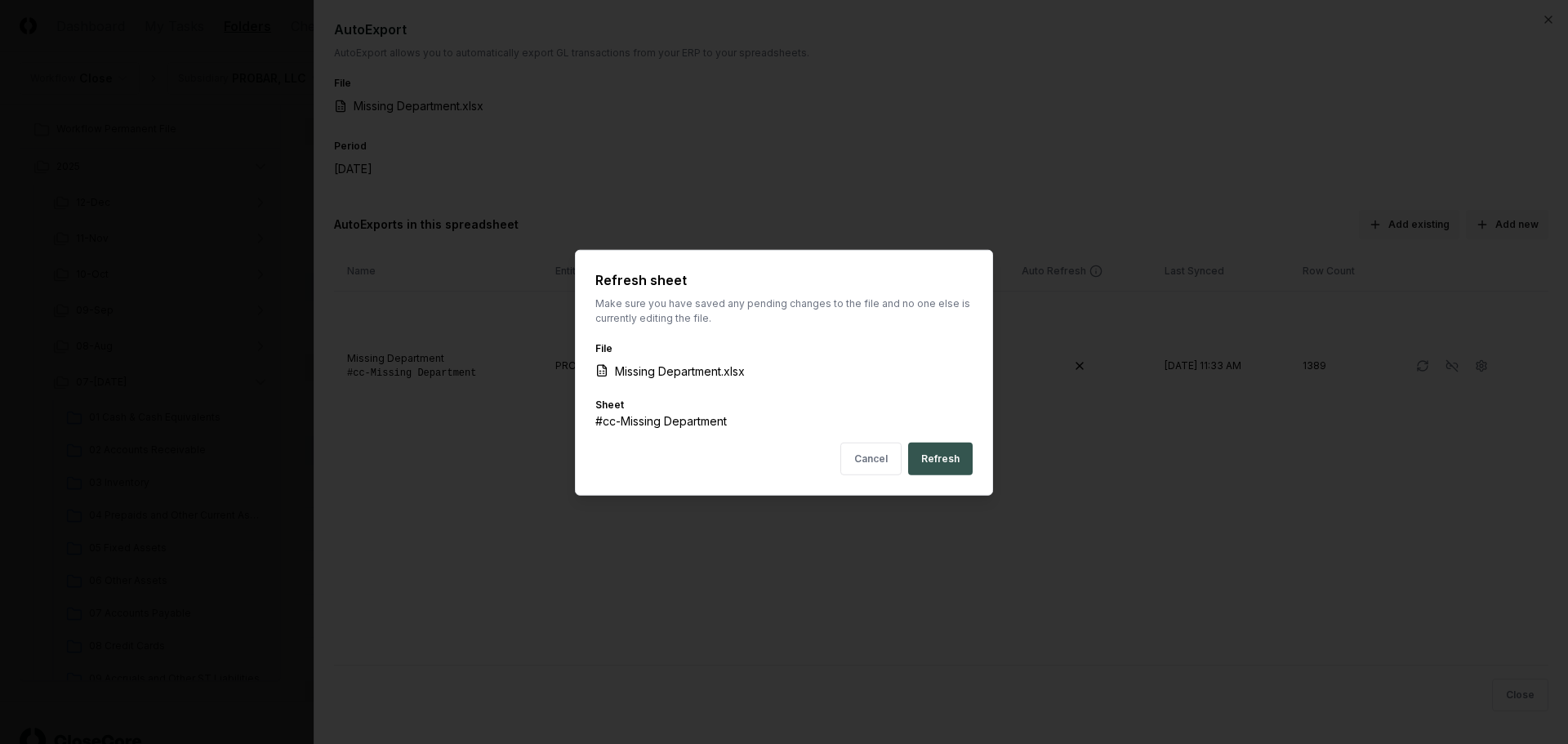
click at [952, 466] on button "Refresh" at bounding box center [940, 459] width 64 height 33
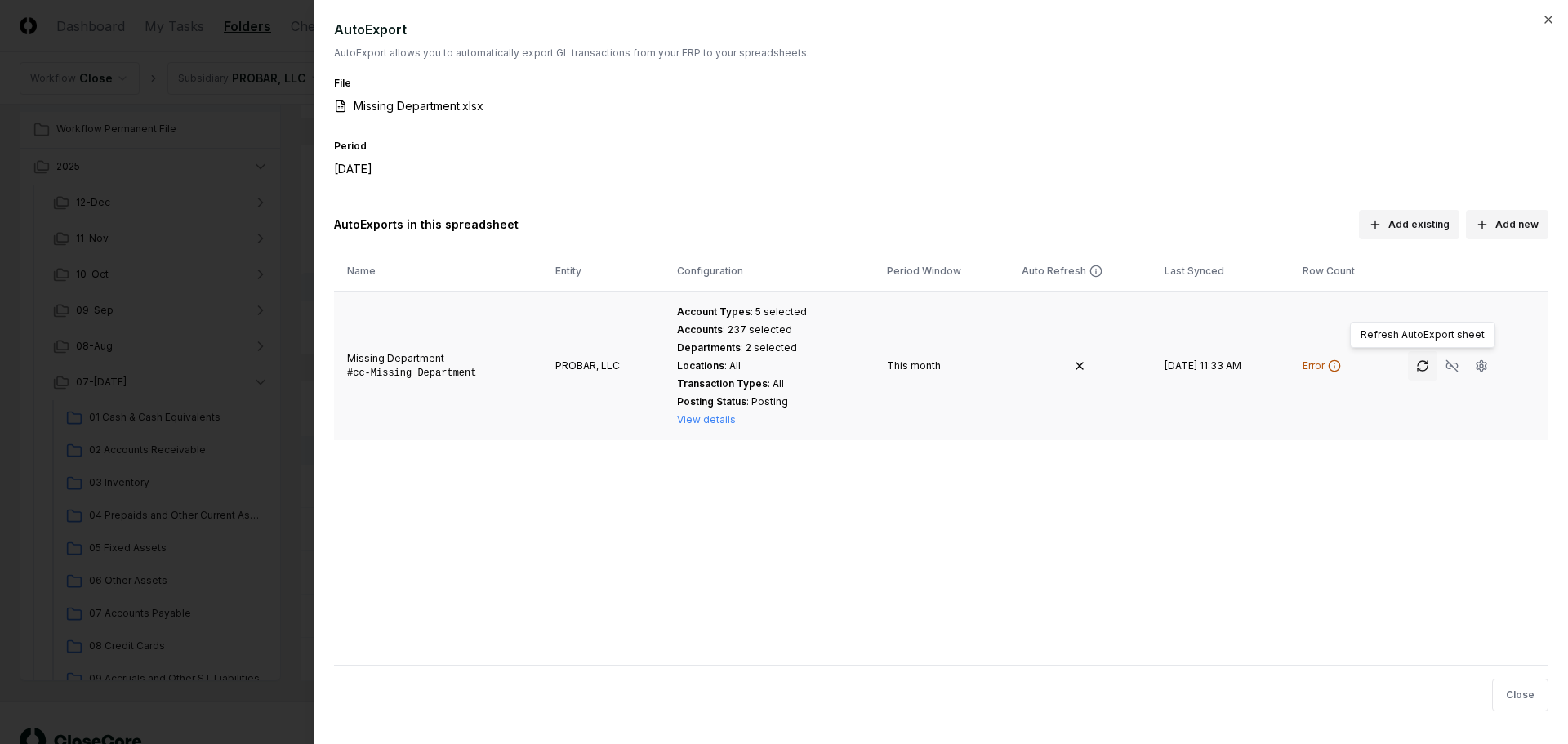
click at [1418, 365] on icon "button" at bounding box center [1423, 366] width 13 height 13
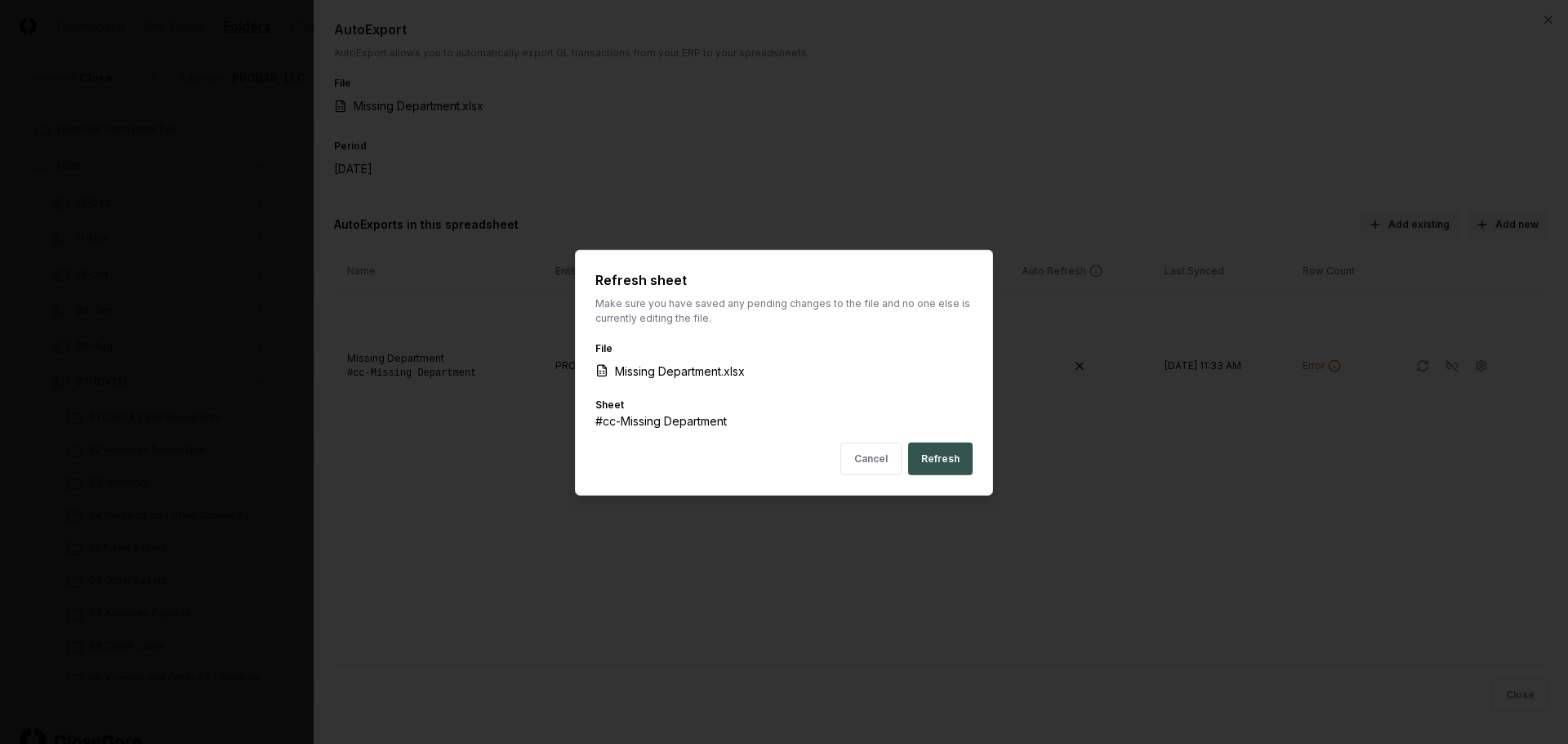
click at [944, 459] on button "Refresh" at bounding box center [940, 459] width 64 height 33
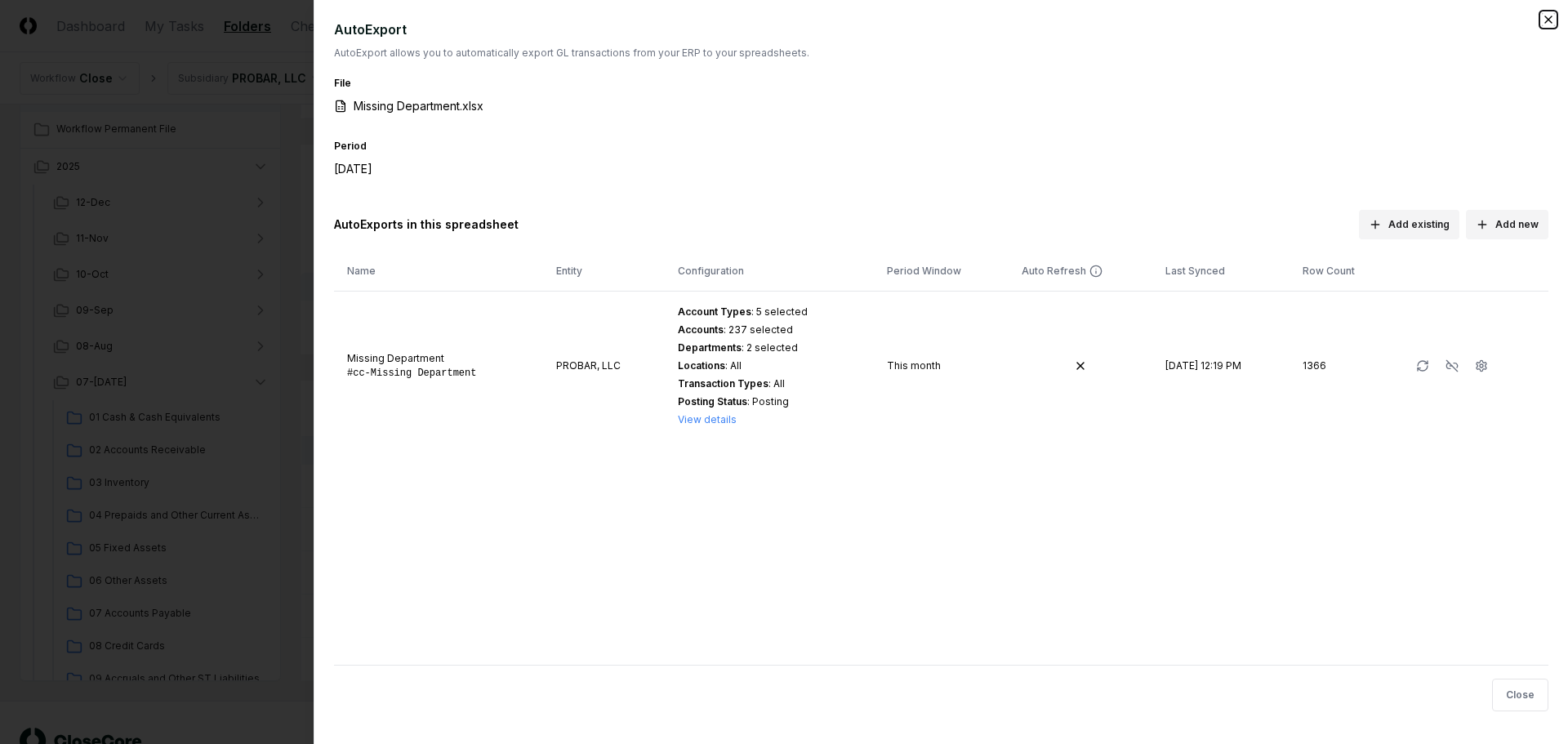
click at [1551, 17] on icon "button" at bounding box center [1548, 20] width 7 height 7
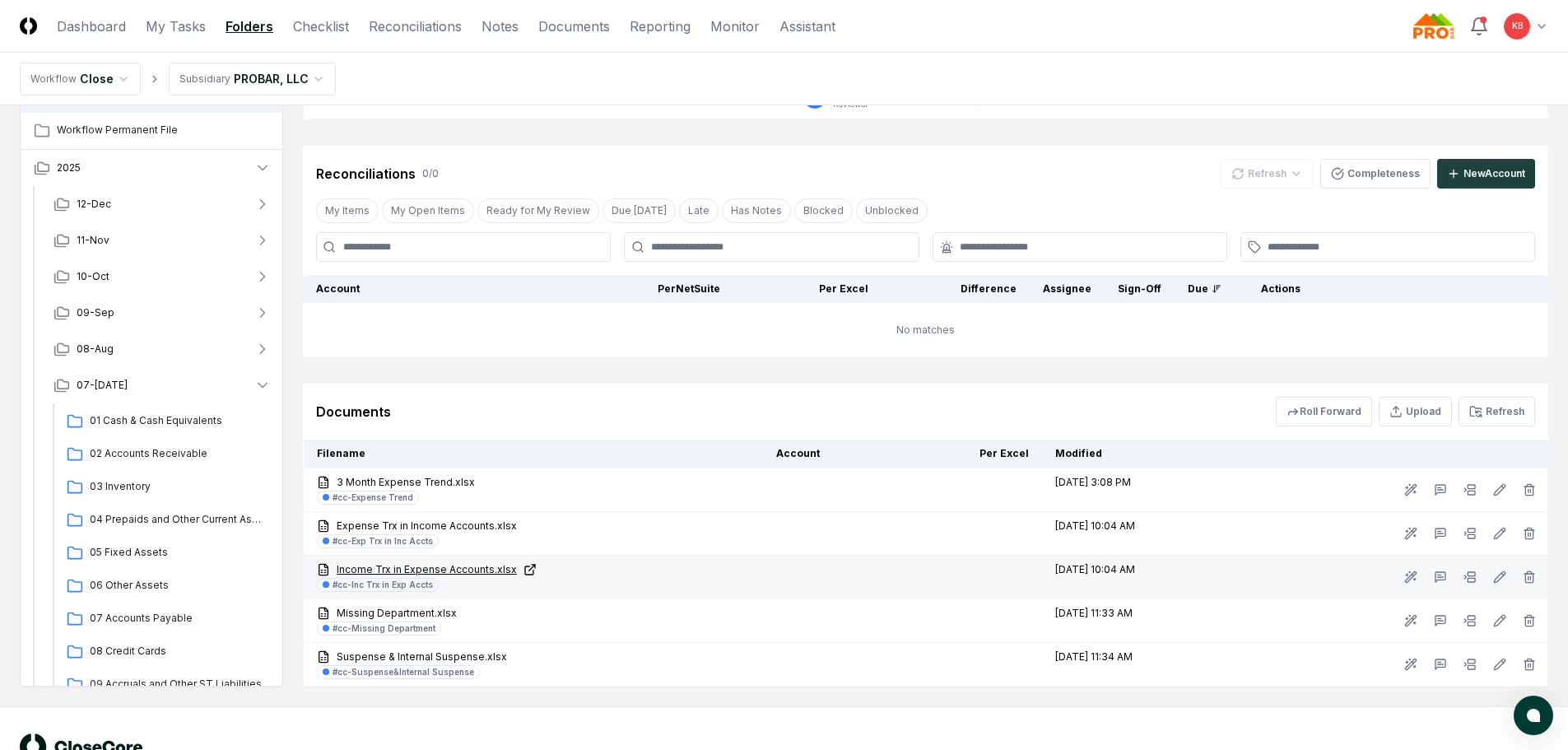
click at [403, 565] on link "Income Trx in Expense Accounts.xlsx" at bounding box center [533, 570] width 433 height 15
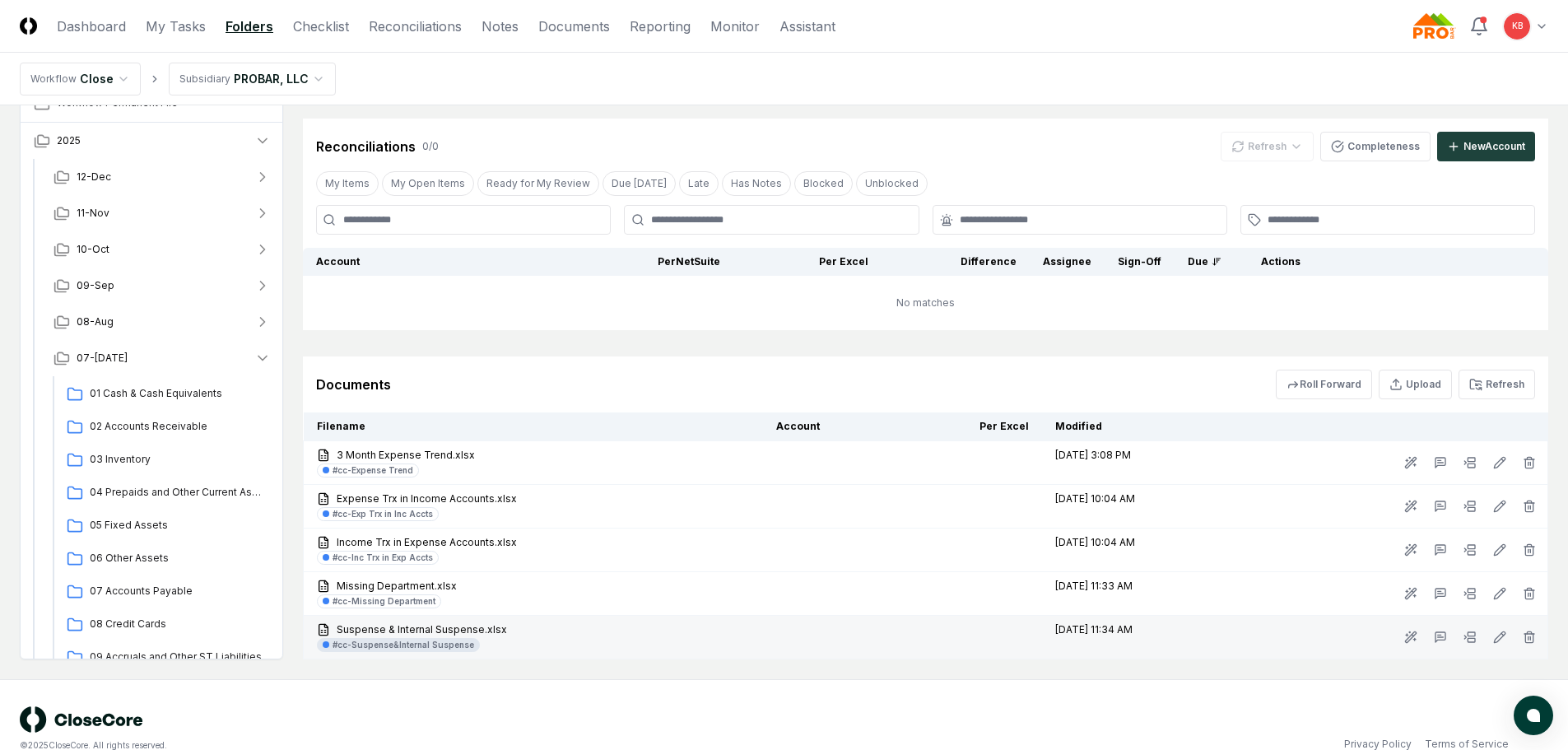
scroll to position [805, 0]
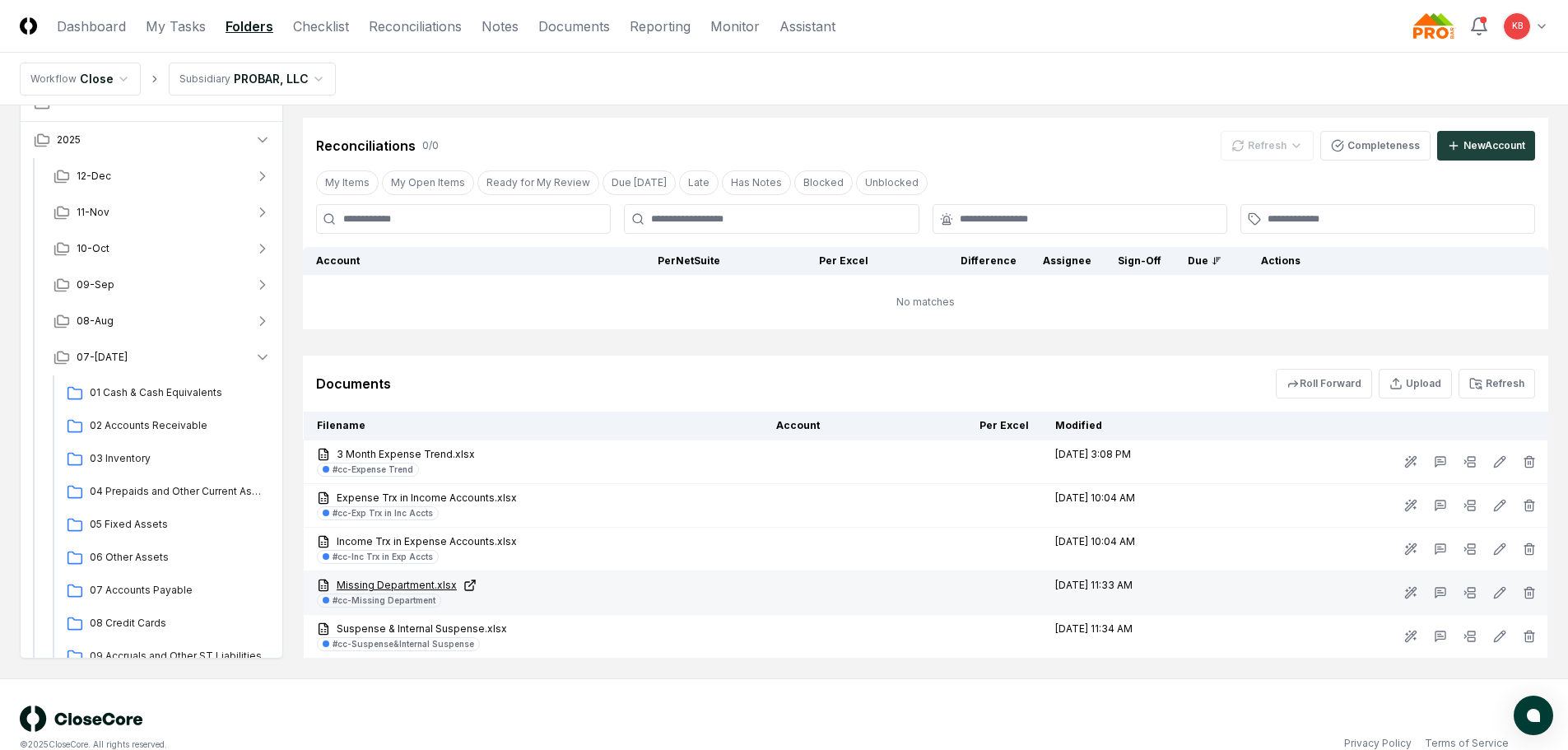
click at [402, 582] on link "Missing Department.xlsx" at bounding box center [533, 585] width 433 height 15
